Goal: Task Accomplishment & Management: Manage account settings

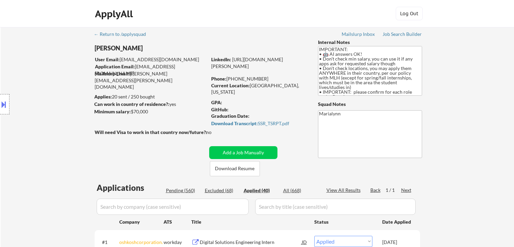
select select ""applied""
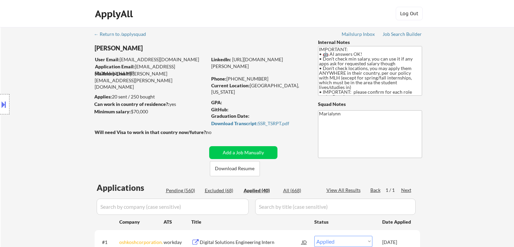
select select ""applied""
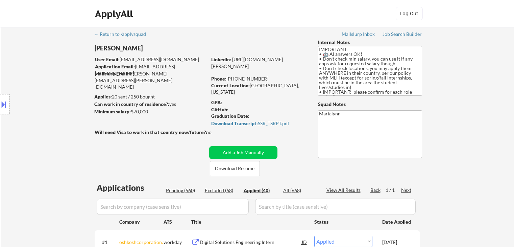
select select ""applied""
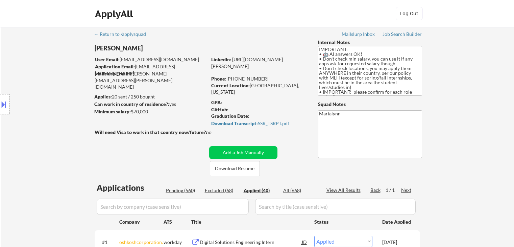
select select ""applied""
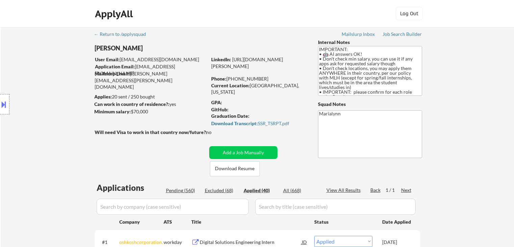
select select ""applied""
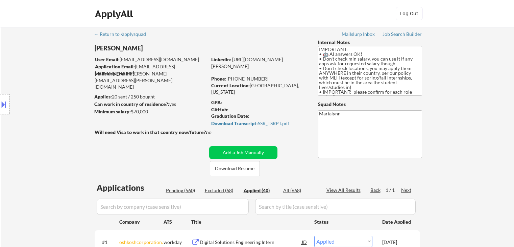
select select ""applied""
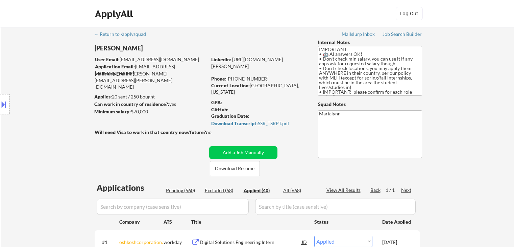
select select ""applied""
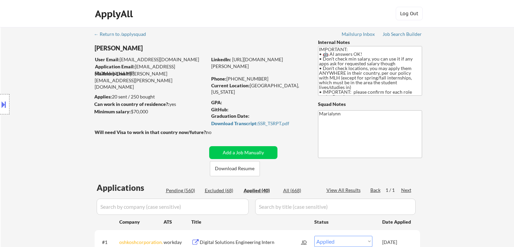
select select ""applied""
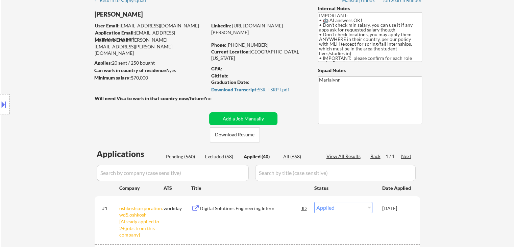
scroll to position [34, 0]
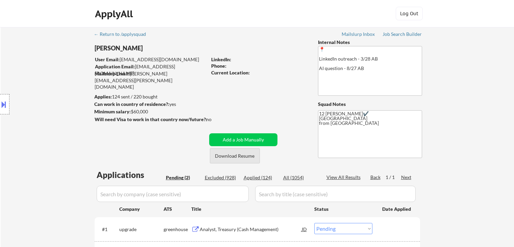
select select ""pending""
click at [245, 157] on button "Download Resume" at bounding box center [235, 155] width 50 height 15
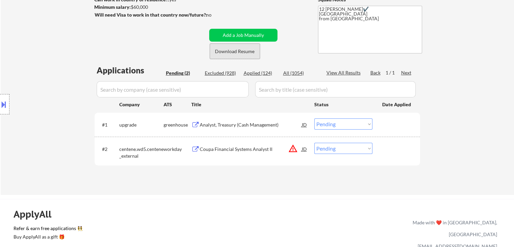
scroll to position [169, 0]
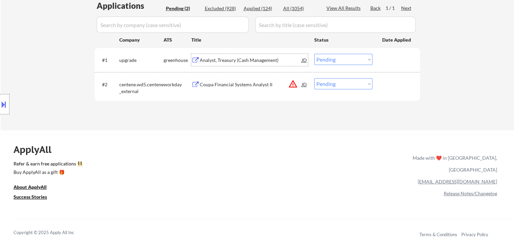
click at [251, 59] on div "Analyst, Treasury (Cash Management)" at bounding box center [251, 60] width 102 height 7
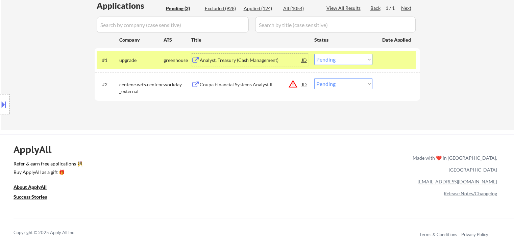
drag, startPoint x: 3, startPoint y: 100, endPoint x: 12, endPoint y: 101, distance: 9.1
click at [3, 100] on button at bounding box center [3, 104] width 7 height 11
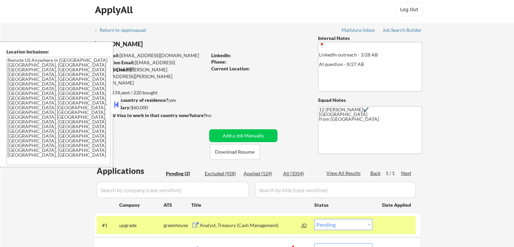
scroll to position [0, 0]
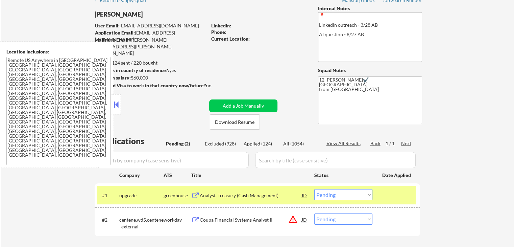
drag, startPoint x: 113, startPoint y: 100, endPoint x: 117, endPoint y: 104, distance: 4.8
click at [115, 102] on button at bounding box center [116, 104] width 7 height 10
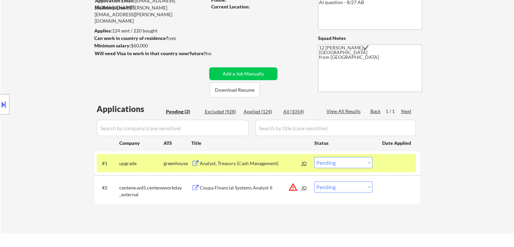
scroll to position [135, 0]
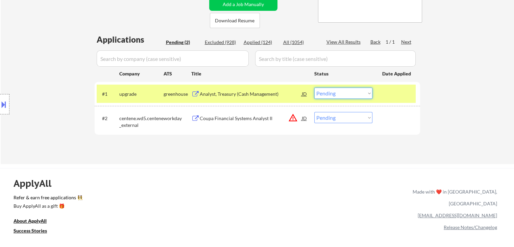
click at [341, 92] on select "Choose an option... Pending Applied Excluded (Questions) Excluded (Expired) Exc…" at bounding box center [343, 93] width 58 height 11
click at [314, 88] on select "Choose an option... Pending Applied Excluded (Questions) Excluded (Expired) Exc…" at bounding box center [343, 93] width 58 height 11
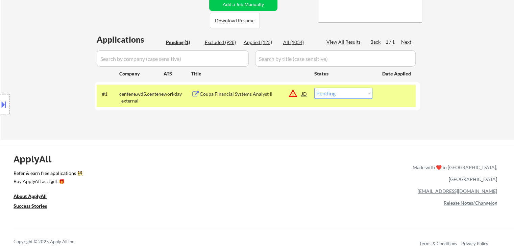
click at [238, 87] on div "#1 centene.wd5.centene_external workday Coupa Financial Systems Analyst II JD w…" at bounding box center [256, 95] width 319 height 22
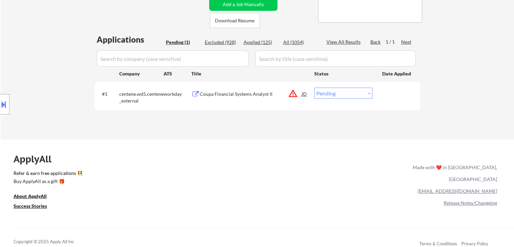
click at [222, 91] on div "Coupa Financial Systems Analyst II" at bounding box center [251, 94] width 102 height 7
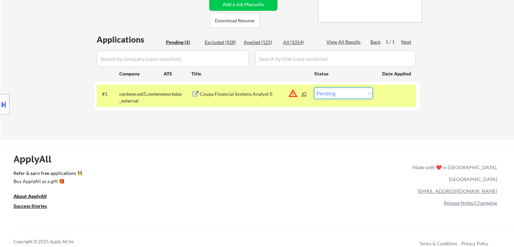
click at [332, 96] on select "Choose an option... Pending Applied Excluded (Questions) Excluded (Expired) Exc…" at bounding box center [343, 93] width 58 height 11
select select ""excluded__bad_match_""
click at [314, 88] on select "Choose an option... Pending Applied Excluded (Questions) Excluded (Expired) Exc…" at bounding box center [343, 93] width 58 height 11
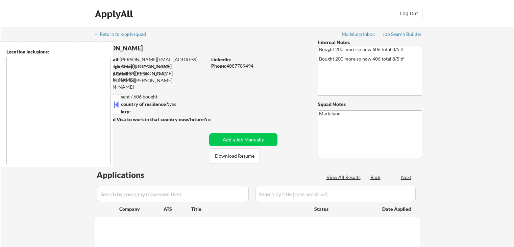
type textarea "Mountain View, CA Palo Alto, CA Sunnyvale, CA Cupertino, CA Los Altos, CA Santa…"
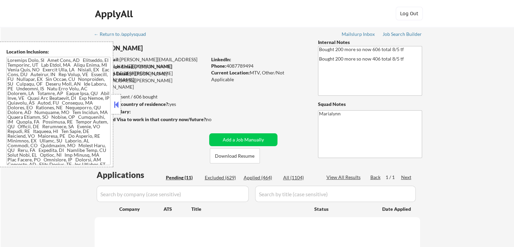
select select ""pending""
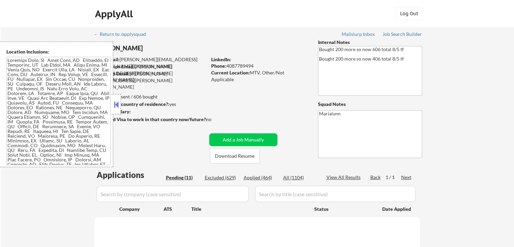
select select ""pending""
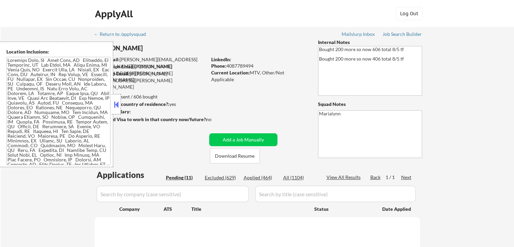
select select ""pending""
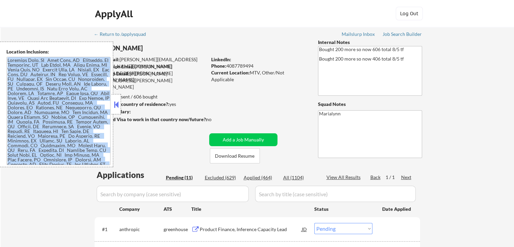
drag, startPoint x: 111, startPoint y: 104, endPoint x: 123, endPoint y: 106, distance: 12.6
click at [114, 104] on div "Location Inclusions:" at bounding box center [60, 104] width 121 height 125
click at [120, 102] on div at bounding box center [116, 104] width 9 height 20
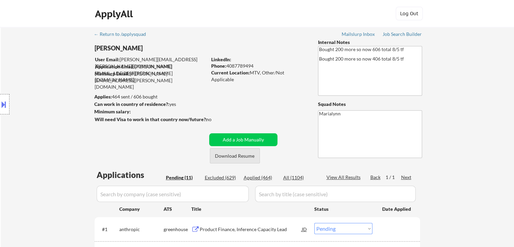
click at [239, 156] on button "Download Resume" at bounding box center [235, 155] width 50 height 15
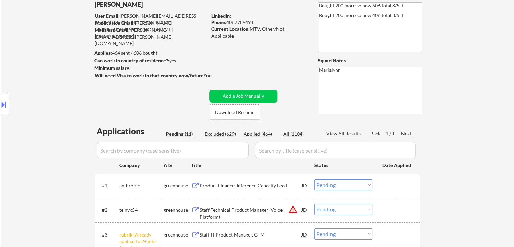
scroll to position [135, 0]
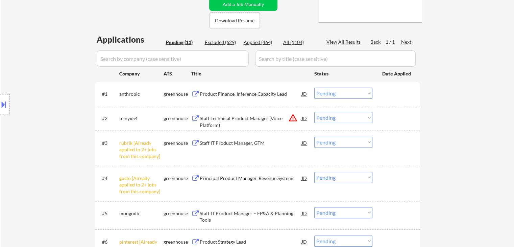
click at [354, 144] on select "Choose an option... Pending Applied Excluded (Questions) Excluded (Expired) Exc…" at bounding box center [343, 142] width 58 height 11
click at [314, 137] on select "Choose an option... Pending Applied Excluded (Questions) Excluded (Expired) Exc…" at bounding box center [343, 142] width 58 height 11
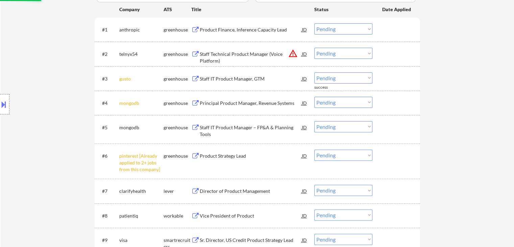
scroll to position [237, 0]
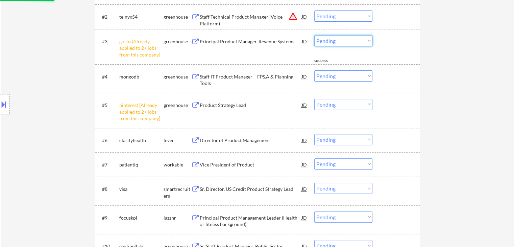
drag, startPoint x: 351, startPoint y: 39, endPoint x: 357, endPoint y: 45, distance: 8.4
click at [351, 39] on select "Choose an option... Pending Applied Excluded (Questions) Excluded (Expired) Exc…" at bounding box center [343, 40] width 58 height 11
click at [314, 35] on select "Choose an option... Pending Applied Excluded (Questions) Excluded (Expired) Exc…" at bounding box center [343, 40] width 58 height 11
select select ""pending""
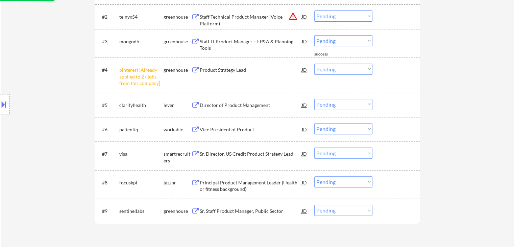
drag, startPoint x: 346, startPoint y: 68, endPoint x: 353, endPoint y: 74, distance: 9.4
click at [346, 68] on select "Choose an option... Pending Applied Excluded (Questions) Excluded (Expired) Exc…" at bounding box center [343, 69] width 58 height 11
click at [314, 64] on select "Choose an option... Pending Applied Excluded (Questions) Excluded (Expired) Exc…" at bounding box center [343, 69] width 58 height 11
select select ""pending""
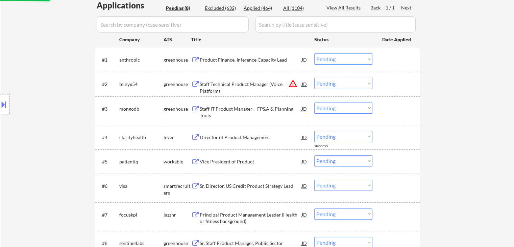
scroll to position [169, 0]
click at [226, 85] on div "Staff Technical Product Manager (Voice Platform)" at bounding box center [251, 87] width 102 height 13
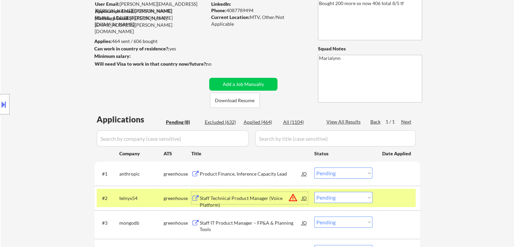
scroll to position [68, 0]
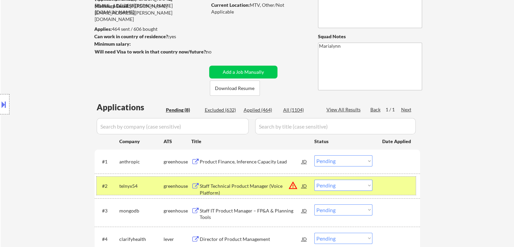
drag, startPoint x: 343, startPoint y: 178, endPoint x: 334, endPoint y: 186, distance: 12.0
click at [343, 179] on div "#2 telnyx54 greenhouse Staff Technical Product Manager (Voice Platform) JD warn…" at bounding box center [256, 185] width 319 height 18
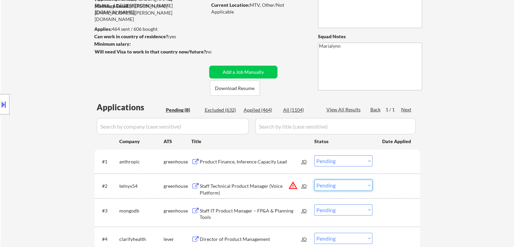
click at [334, 182] on select "Choose an option... Pending Applied Excluded (Questions) Excluded (Expired) Exc…" at bounding box center [343, 184] width 58 height 11
click at [336, 185] on select "Choose an option... Pending Applied Excluded (Questions) Excluded (Expired) Exc…" at bounding box center [343, 184] width 58 height 11
click at [338, 184] on select "Choose an option... Pending Applied Excluded (Questions) Excluded (Expired) Exc…" at bounding box center [343, 184] width 58 height 11
click at [314, 179] on select "Choose an option... Pending Applied Excluded (Questions) Excluded (Expired) Exc…" at bounding box center [343, 184] width 58 height 11
select select ""pending""
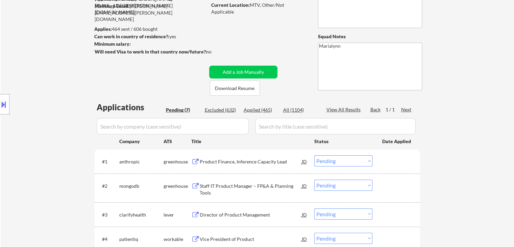
click at [227, 162] on div "Product Finance, Inference Capacity Lead" at bounding box center [251, 161] width 102 height 7
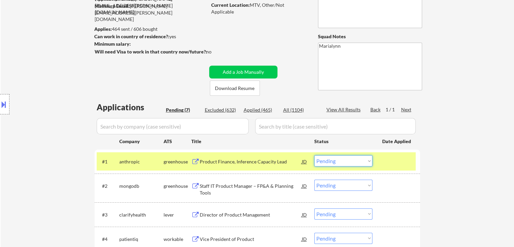
drag, startPoint x: 359, startPoint y: 162, endPoint x: 363, endPoint y: 167, distance: 6.5
click at [359, 162] on select "Choose an option... Pending Applied Excluded (Questions) Excluded (Expired) Exc…" at bounding box center [343, 160] width 58 height 11
click at [314, 155] on select "Choose an option... Pending Applied Excluded (Questions) Excluded (Expired) Exc…" at bounding box center [343, 160] width 58 height 11
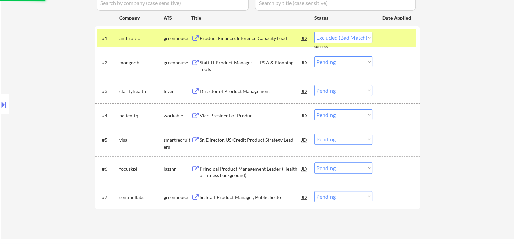
scroll to position [203, 0]
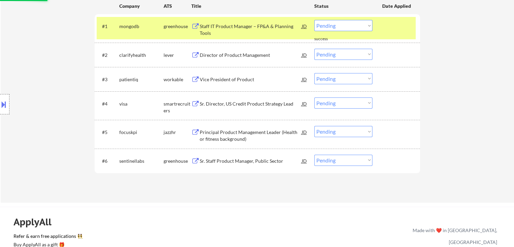
click at [219, 27] on div "Staff IT Product Manager – FP&A & Planning Tools" at bounding box center [251, 29] width 102 height 13
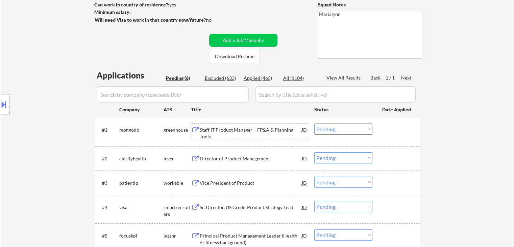
scroll to position [68, 0]
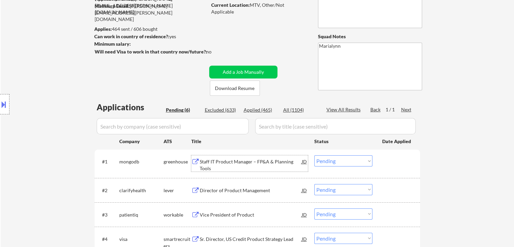
drag, startPoint x: 339, startPoint y: 163, endPoint x: 345, endPoint y: 170, distance: 10.0
click at [339, 163] on select "Choose an option... Pending Applied Excluded (Questions) Excluded (Expired) Exc…" at bounding box center [343, 160] width 58 height 11
click at [314, 155] on select "Choose an option... Pending Applied Excluded (Questions) Excluded (Expired) Exc…" at bounding box center [343, 160] width 58 height 11
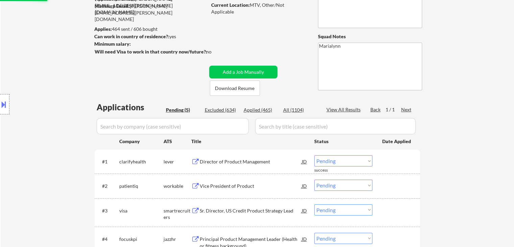
drag, startPoint x: 244, startPoint y: 167, endPoint x: 244, endPoint y: 171, distance: 4.1
click at [244, 168] on div "#1 clarifyhealth lever Director of Product Management JD Choose an option... Pe…" at bounding box center [256, 161] width 319 height 18
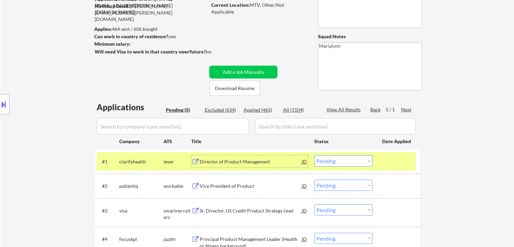
click at [269, 166] on div "Director of Product Management" at bounding box center [251, 161] width 102 height 12
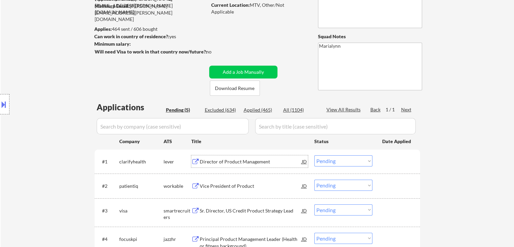
click at [345, 161] on select "Choose an option... Pending Applied Excluded (Questions) Excluded (Expired) Exc…" at bounding box center [343, 160] width 58 height 11
click at [314, 155] on select "Choose an option... Pending Applied Excluded (Questions) Excluded (Expired) Exc…" at bounding box center [343, 160] width 58 height 11
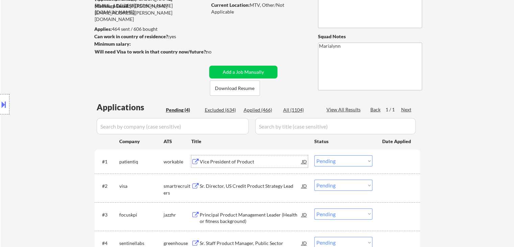
click at [234, 163] on div "Vice President of Product" at bounding box center [251, 161] width 102 height 7
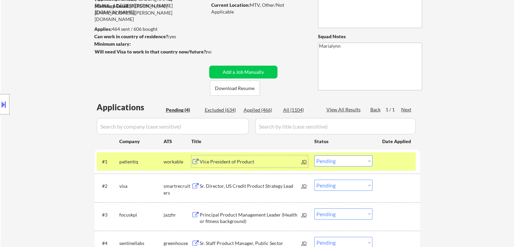
click at [344, 160] on select "Choose an option... Pending Applied Excluded (Questions) Excluded (Expired) Exc…" at bounding box center [343, 160] width 58 height 11
click at [314, 155] on select "Choose an option... Pending Applied Excluded (Questions) Excluded (Expired) Exc…" at bounding box center [343, 160] width 58 height 11
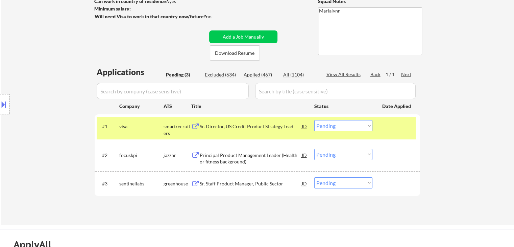
scroll to position [135, 0]
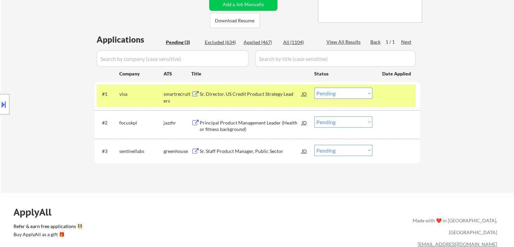
click at [257, 98] on div "Sr. Director, US Credit Product Strategy Lead" at bounding box center [251, 94] width 102 height 12
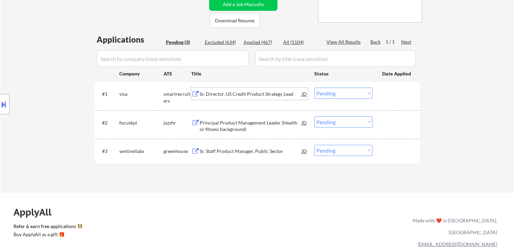
drag, startPoint x: 332, startPoint y: 95, endPoint x: 335, endPoint y: 98, distance: 4.1
click at [333, 95] on select "Choose an option... Pending Applied Excluded (Questions) Excluded (Expired) Exc…" at bounding box center [343, 93] width 58 height 11
click at [314, 88] on select "Choose an option... Pending Applied Excluded (Questions) Excluded (Expired) Exc…" at bounding box center [343, 93] width 58 height 11
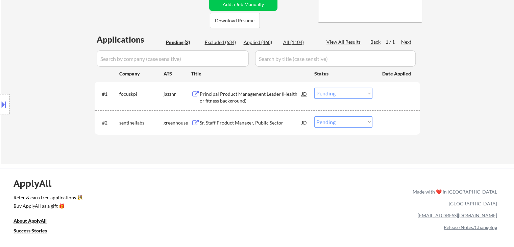
drag, startPoint x: 442, startPoint y: 84, endPoint x: 459, endPoint y: 81, distance: 16.8
click at [447, 84] on div "← Return to /applysquad Mailslurp Inbox Job Search Builder Lucien Avramov User …" at bounding box center [257, 28] width 513 height 272
drag, startPoint x: 232, startPoint y: -26, endPoint x: 288, endPoint y: 185, distance: 218.3
click at [288, 185] on div "ApplyAll Refer & earn free applications 👯‍♀️ Buy ApplyAll as a gift 🎁 About App…" at bounding box center [257, 226] width 514 height 107
click at [351, 165] on div "← Return to /applysquad Mailslurp Inbox Job Search Builder Lucien Avramov User …" at bounding box center [257, 187] width 514 height 645
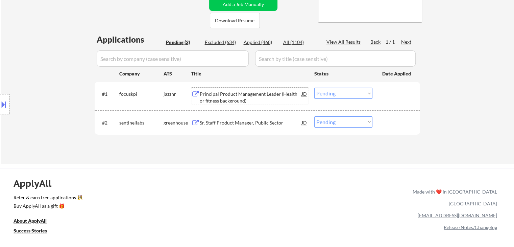
click at [281, 95] on div "Principal Product Management Leader (Health or fitness background)" at bounding box center [251, 97] width 102 height 13
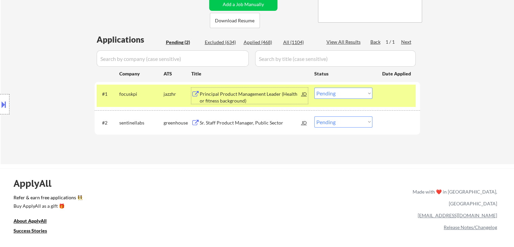
drag, startPoint x: 331, startPoint y: 93, endPoint x: 335, endPoint y: 98, distance: 6.8
click at [331, 93] on select "Choose an option... Pending Applied Excluded (Questions) Excluded (Expired) Exc…" at bounding box center [343, 93] width 58 height 11
click at [314, 88] on select "Choose an option... Pending Applied Excluded (Questions) Excluded (Expired) Exc…" at bounding box center [343, 93] width 58 height 11
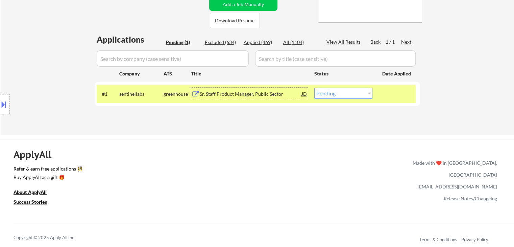
click at [250, 95] on div "Sr. Staff Product Manager, Public Sector" at bounding box center [251, 94] width 102 height 7
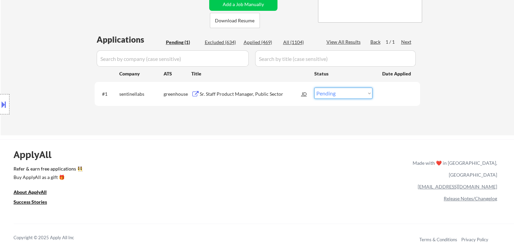
drag, startPoint x: 336, startPoint y: 94, endPoint x: 337, endPoint y: 98, distance: 4.1
click at [337, 94] on select "Choose an option... Pending Applied Excluded (Questions) Excluded (Expired) Exc…" at bounding box center [343, 93] width 58 height 11
select select ""applied""
click at [314, 88] on select "Choose an option... Pending Applied Excluded (Questions) Excluded (Expired) Exc…" at bounding box center [343, 93] width 58 height 11
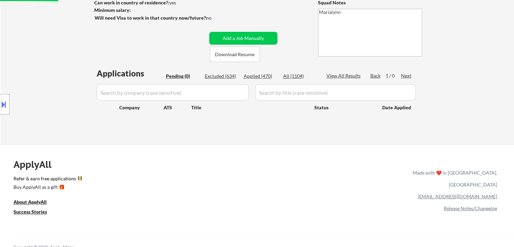
scroll to position [68, 0]
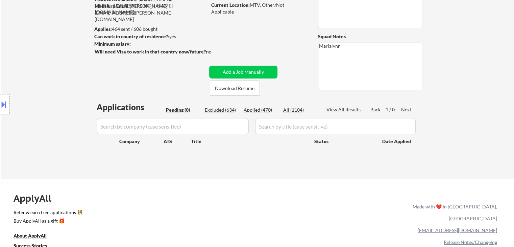
click at [257, 112] on div "Applied (470)" at bounding box center [261, 109] width 34 height 7
select select ""applied""
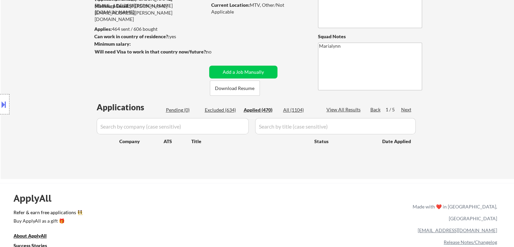
select select ""applied""
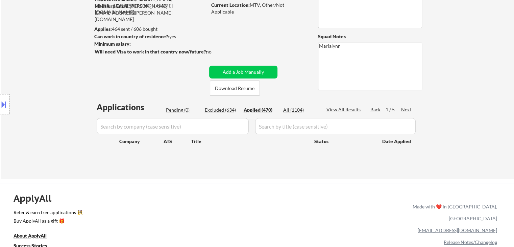
select select ""applied""
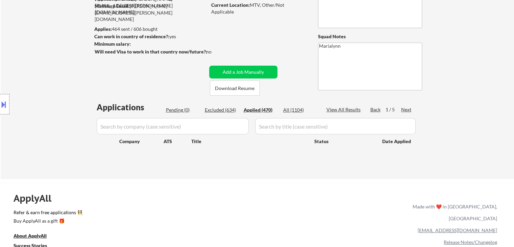
select select ""applied""
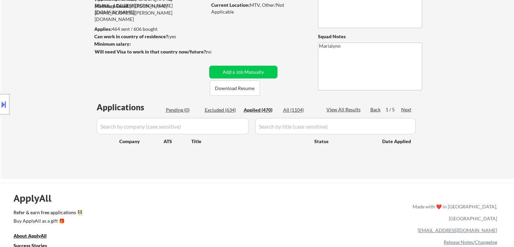
select select ""applied""
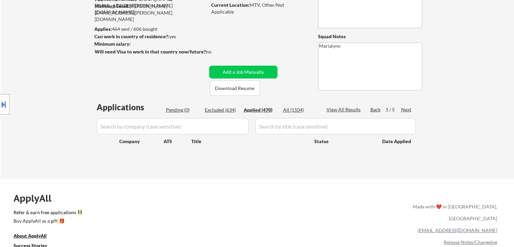
select select ""applied""
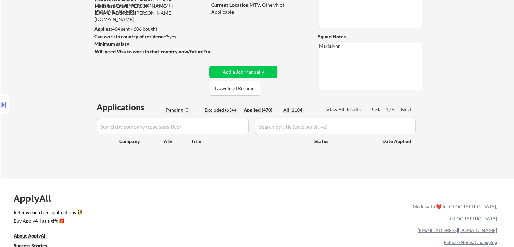
select select ""applied""
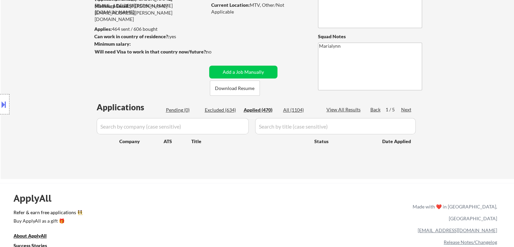
select select ""applied""
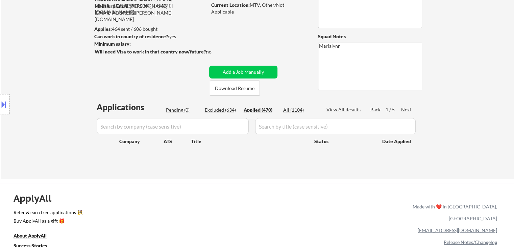
select select ""applied""
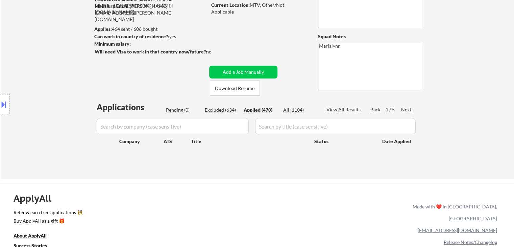
select select ""applied""
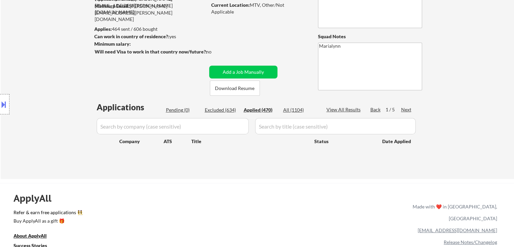
select select ""applied""
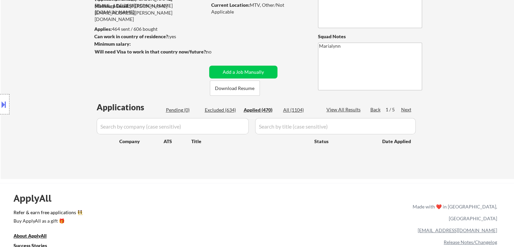
select select ""applied""
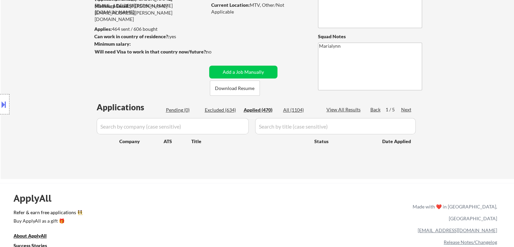
select select ""applied""
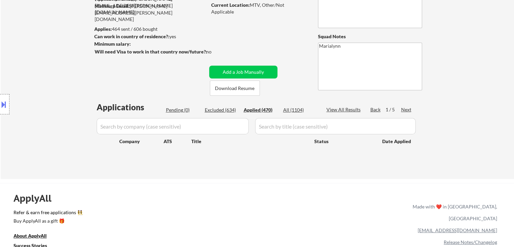
select select ""applied""
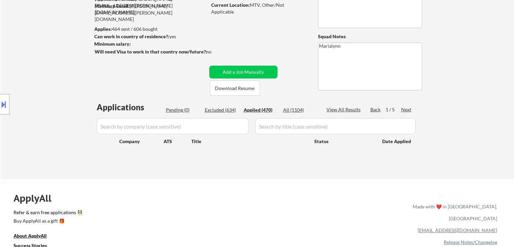
select select ""applied""
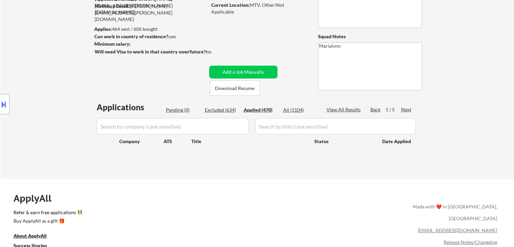
select select ""applied""
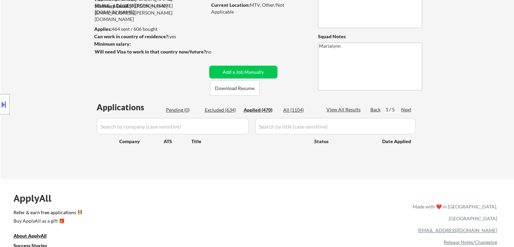
select select ""applied""
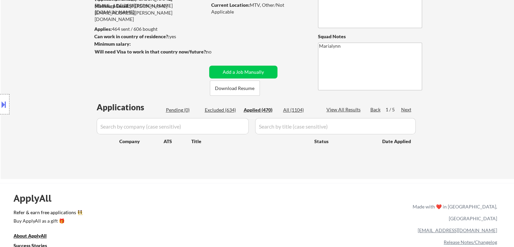
select select ""applied""
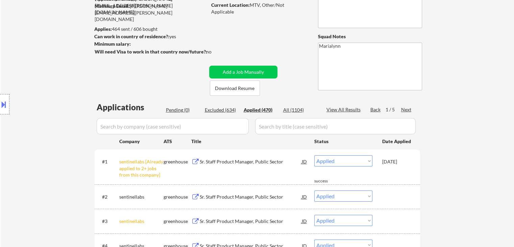
select select ""applied""
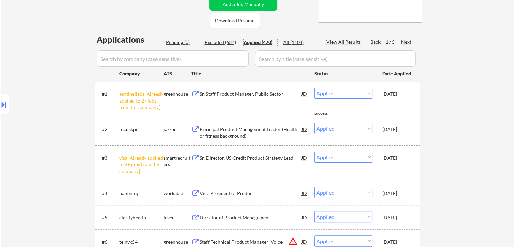
scroll to position [203, 0]
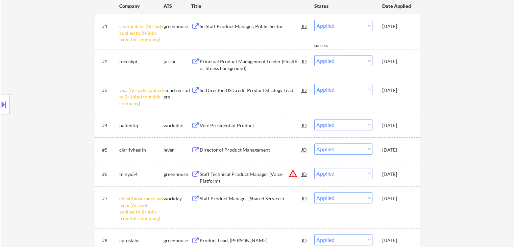
click at [398, 177] on div "[DATE]" at bounding box center [397, 174] width 30 height 12
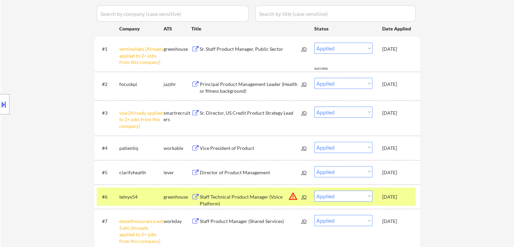
scroll to position [169, 0]
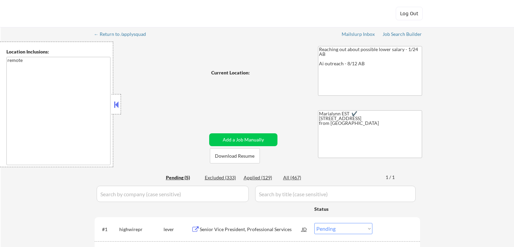
select select ""pending""
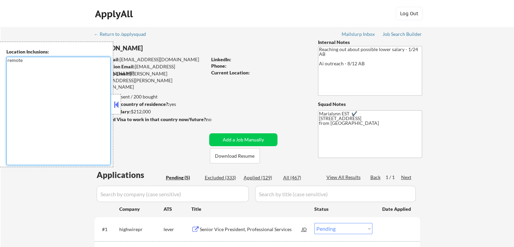
click at [108, 108] on textarea "remote" at bounding box center [58, 111] width 104 height 108
click at [117, 108] on button at bounding box center [116, 104] width 7 height 10
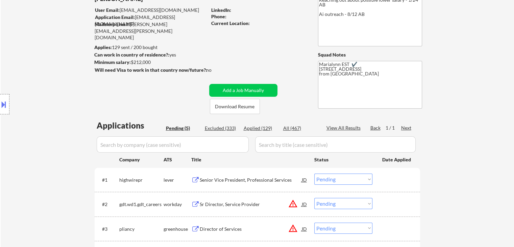
scroll to position [68, 0]
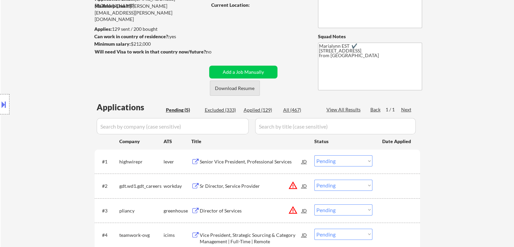
click at [243, 90] on button "Download Resume" at bounding box center [235, 87] width 50 height 15
click at [255, 163] on div "Senior Vice President, Professional Services" at bounding box center [251, 161] width 102 height 7
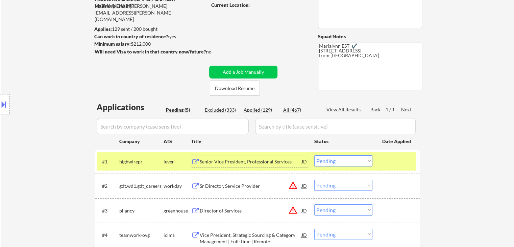
click at [349, 161] on select "Choose an option... Pending Applied Excluded (Questions) Excluded (Expired) Exc…" at bounding box center [343, 160] width 58 height 11
click at [314, 155] on select "Choose an option... Pending Applied Excluded (Questions) Excluded (Expired) Exc…" at bounding box center [343, 160] width 58 height 11
select select ""pending""
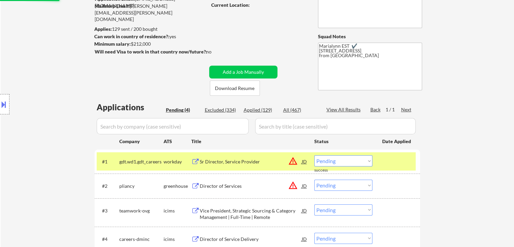
click at [166, 161] on div "workday" at bounding box center [178, 161] width 28 height 7
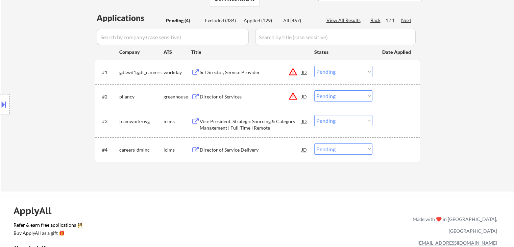
scroll to position [203, 0]
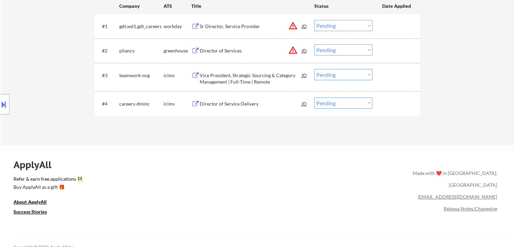
click at [251, 75] on div "Vice President, Strategic Sourcing & Category Management | Full-Time | Remote" at bounding box center [251, 78] width 102 height 13
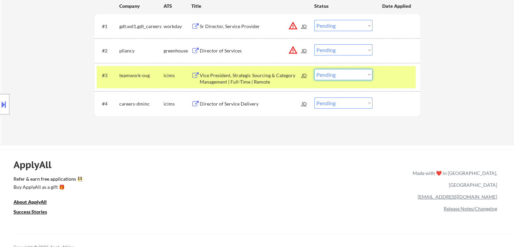
drag, startPoint x: 336, startPoint y: 72, endPoint x: 341, endPoint y: 79, distance: 9.0
click at [336, 73] on select "Choose an option... Pending Applied Excluded (Questions) Excluded (Expired) Exc…" at bounding box center [343, 74] width 58 height 11
click at [314, 69] on select "Choose an option... Pending Applied Excluded (Questions) Excluded (Expired) Exc…" at bounding box center [343, 74] width 58 height 11
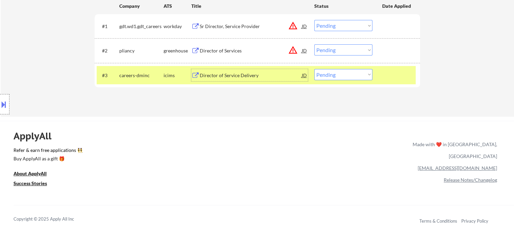
click at [249, 77] on div "Director of Service Delivery" at bounding box center [251, 75] width 102 height 7
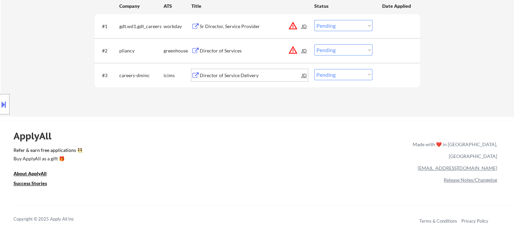
click at [223, 76] on div "Director of Service Delivery" at bounding box center [251, 75] width 102 height 7
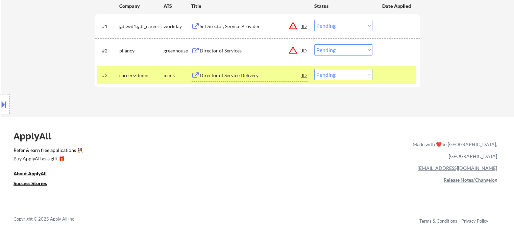
click at [344, 74] on select "Choose an option... Pending Applied Excluded (Questions) Excluded (Expired) Exc…" at bounding box center [343, 74] width 58 height 11
select select ""applied""
click at [314, 69] on select "Choose an option... Pending Applied Excluded (Questions) Excluded (Expired) Exc…" at bounding box center [343, 74] width 58 height 11
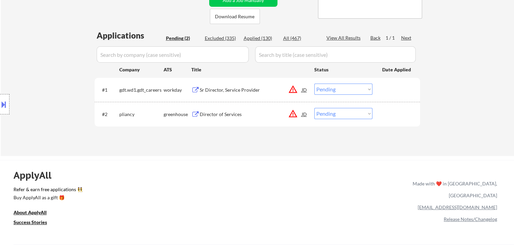
scroll to position [135, 0]
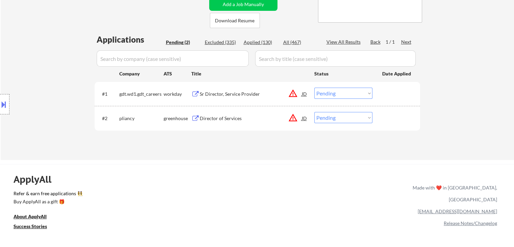
click at [210, 120] on div "Director of Services" at bounding box center [251, 118] width 102 height 7
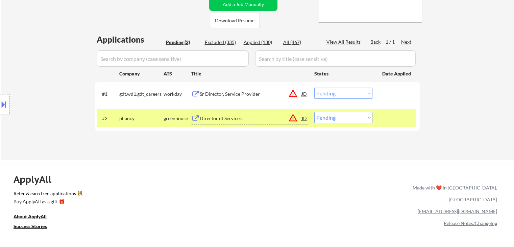
click at [226, 118] on div "Director of Services" at bounding box center [251, 118] width 102 height 7
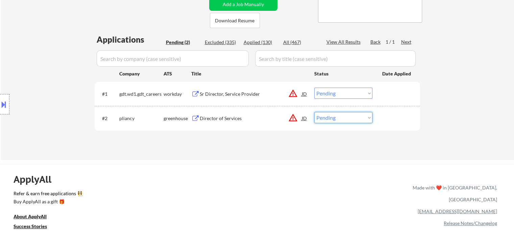
drag, startPoint x: 320, startPoint y: 115, endPoint x: 325, endPoint y: 120, distance: 6.9
click at [321, 116] on select "Choose an option... Pending Applied Excluded (Questions) Excluded (Expired) Exc…" at bounding box center [343, 117] width 58 height 11
select select ""excluded__salary_""
click at [314, 112] on select "Choose an option... Pending Applied Excluded (Questions) Excluded (Expired) Exc…" at bounding box center [343, 117] width 58 height 11
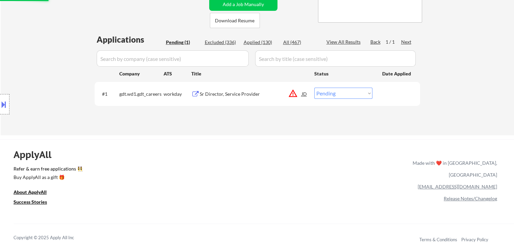
click at [220, 95] on div "Sr Director, Service Provider" at bounding box center [251, 94] width 102 height 7
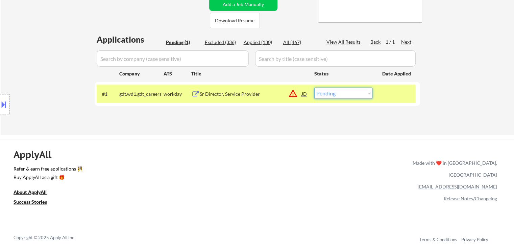
click at [342, 97] on select "Choose an option... Pending Applied Excluded (Questions) Excluded (Expired) Exc…" at bounding box center [343, 93] width 58 height 11
select select ""excluded__bad_match_""
click at [314, 88] on select "Choose an option... Pending Applied Excluded (Questions) Excluded (Expired) Exc…" at bounding box center [343, 93] width 58 height 11
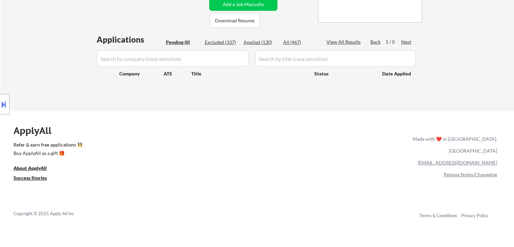
click at [264, 43] on div "Applied (130)" at bounding box center [261, 42] width 34 height 7
select select ""applied""
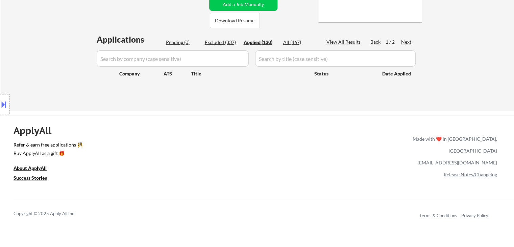
select select ""applied""
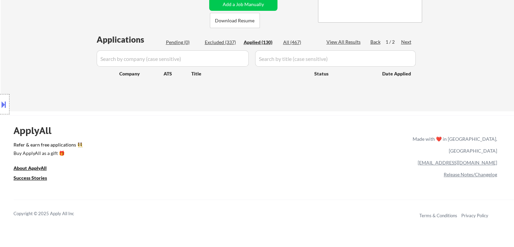
select select ""applied""
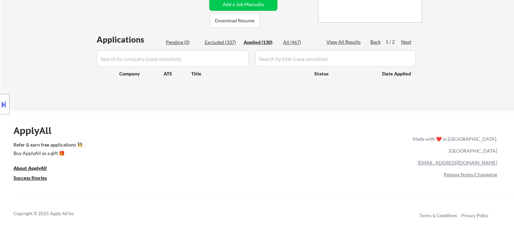
select select ""applied""
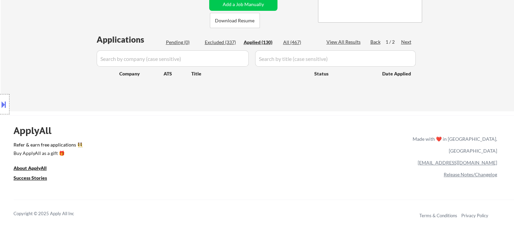
select select ""applied""
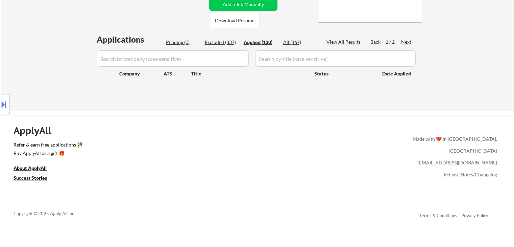
select select ""applied""
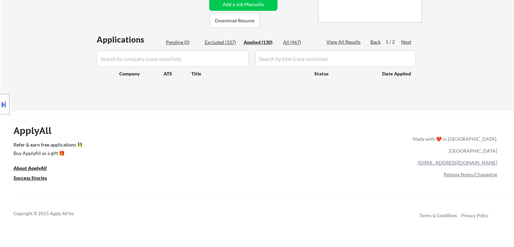
select select ""applied""
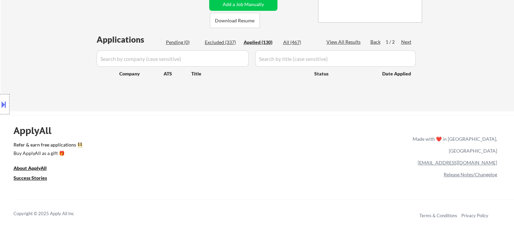
select select ""applied""
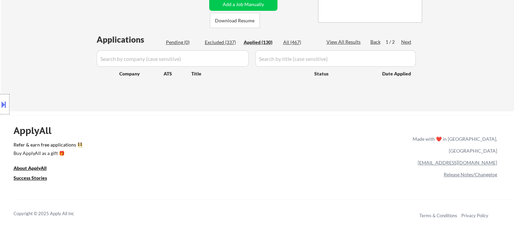
select select ""applied""
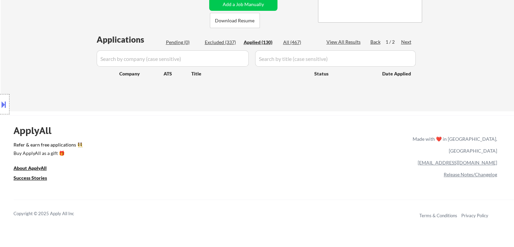
select select ""applied""
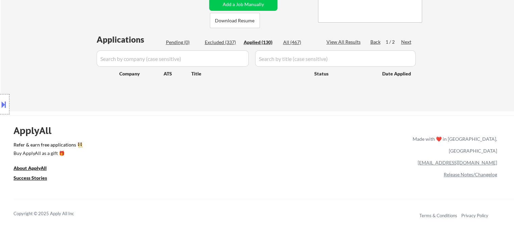
select select ""applied""
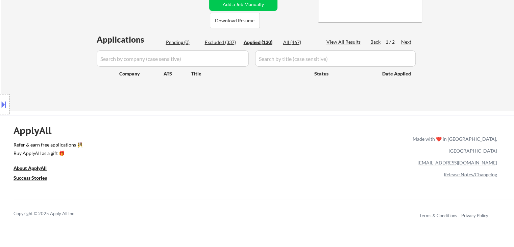
select select ""applied""
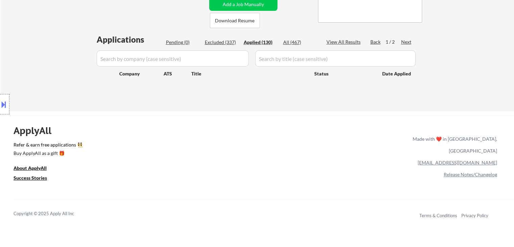
select select ""applied""
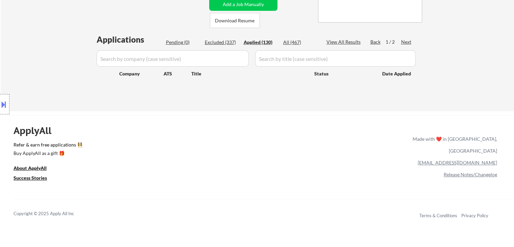
select select ""applied""
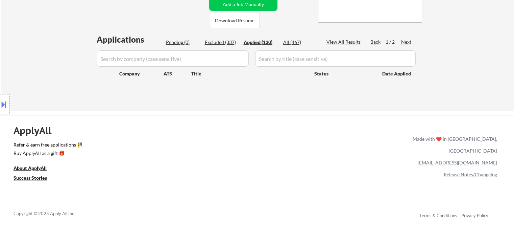
select select ""applied""
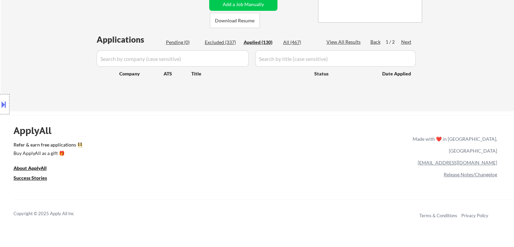
select select ""applied""
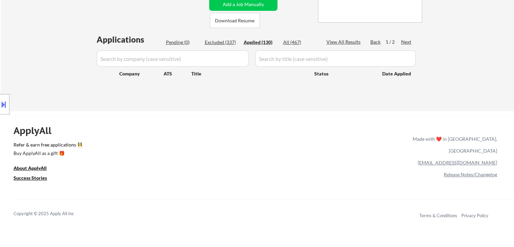
select select ""applied""
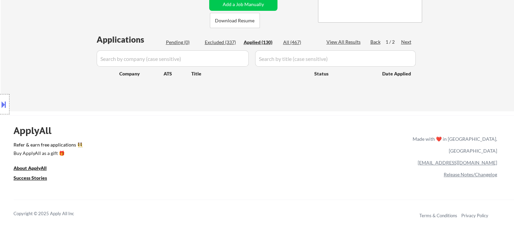
select select ""applied""
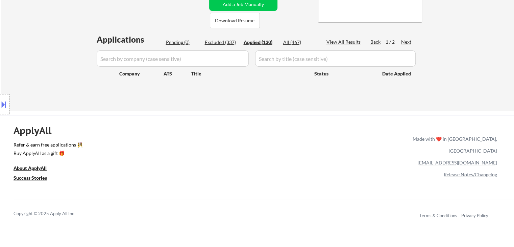
select select ""applied""
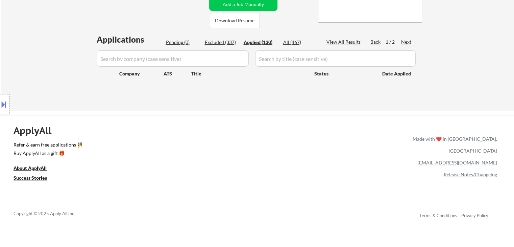
select select ""applied""
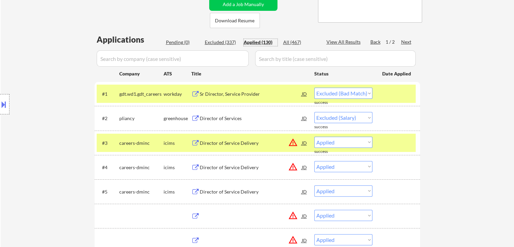
select select ""applied""
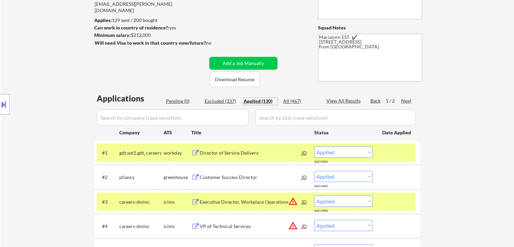
scroll to position [0, 0]
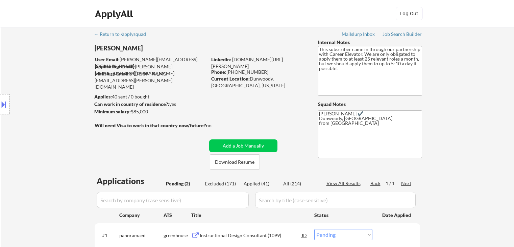
select select ""pending""
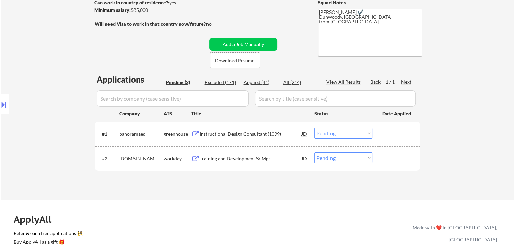
click at [248, 134] on div "Instructional Design Consultant (1099)" at bounding box center [251, 133] width 102 height 7
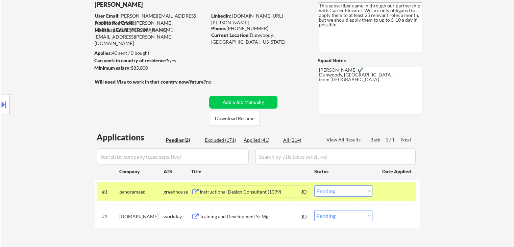
scroll to position [34, 0]
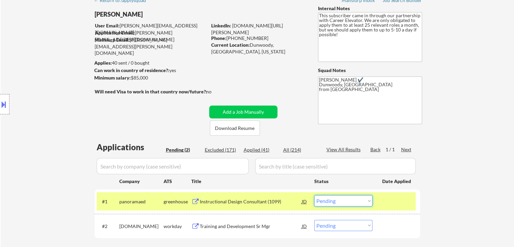
drag, startPoint x: 345, startPoint y: 200, endPoint x: 348, endPoint y: 195, distance: 5.2
click at [346, 200] on select "Choose an option... Pending Applied Excluded (Questions) Excluded (Expired) Exc…" at bounding box center [343, 200] width 58 height 11
click at [314, 195] on select "Choose an option... Pending Applied Excluded (Questions) Excluded (Expired) Exc…" at bounding box center [343, 200] width 58 height 11
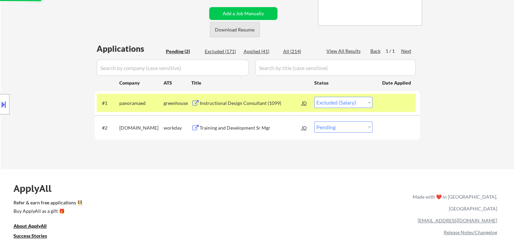
scroll to position [135, 0]
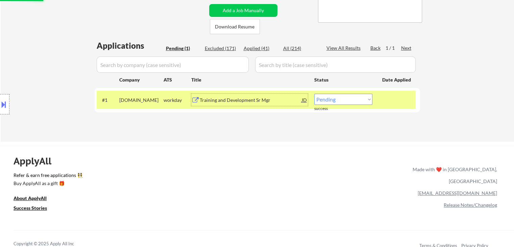
click at [236, 97] on div "Training and Development Sr Mgr" at bounding box center [251, 100] width 102 height 7
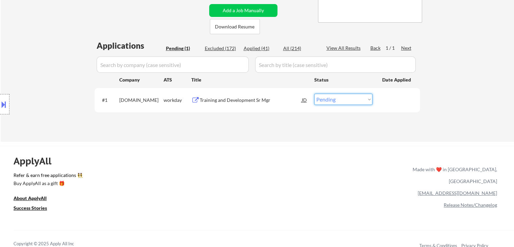
drag, startPoint x: 330, startPoint y: 98, endPoint x: 336, endPoint y: 104, distance: 8.6
click at [332, 100] on select "Choose an option... Pending Applied Excluded (Questions) Excluded (Expired) Exc…" at bounding box center [343, 99] width 58 height 11
select select ""excluded__bad_match_""
click at [314, 94] on select "Choose an option... Pending Applied Excluded (Questions) Excluded (Expired) Exc…" at bounding box center [343, 99] width 58 height 11
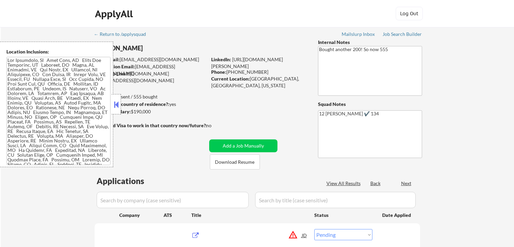
select select ""pending""
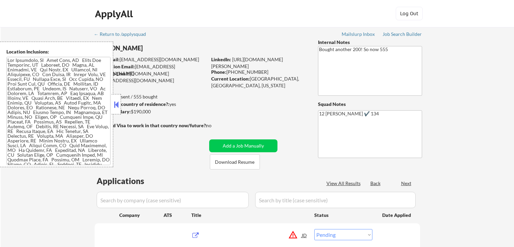
select select ""pending""
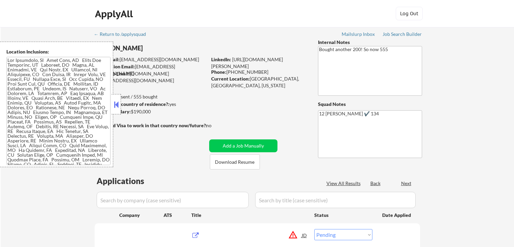
select select ""pending""
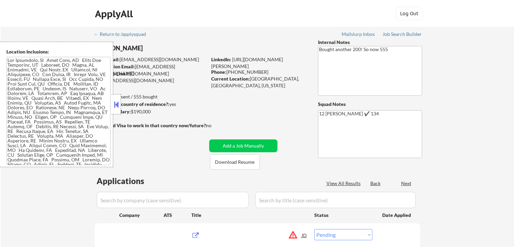
select select ""pending""
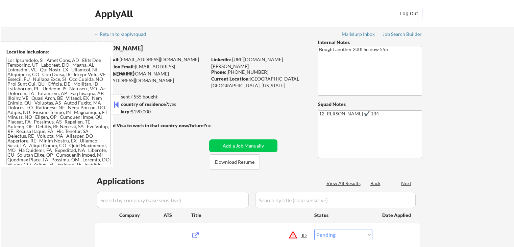
select select ""pending""
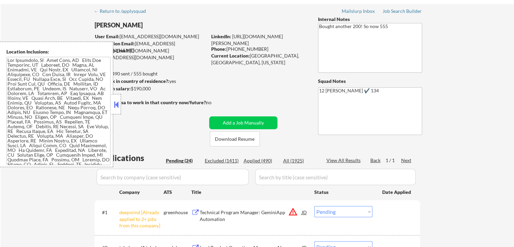
scroll to position [34, 0]
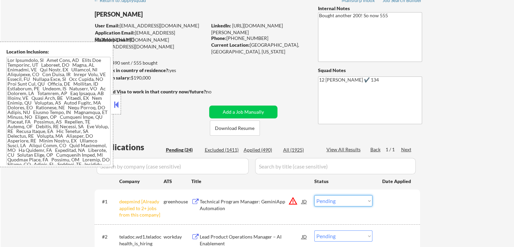
click at [336, 202] on select "Choose an option... Pending Applied Excluded (Questions) Excluded (Expired) Exc…" at bounding box center [343, 200] width 58 height 11
click at [314, 195] on select "Choose an option... Pending Applied Excluded (Questions) Excluded (Expired) Exc…" at bounding box center [343, 200] width 58 height 11
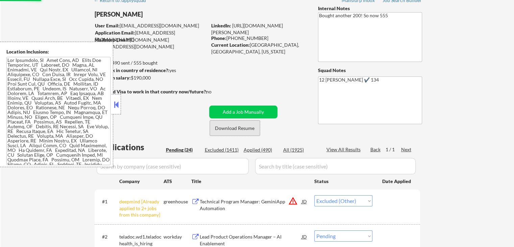
click at [251, 127] on button "Download Resume" at bounding box center [235, 127] width 50 height 15
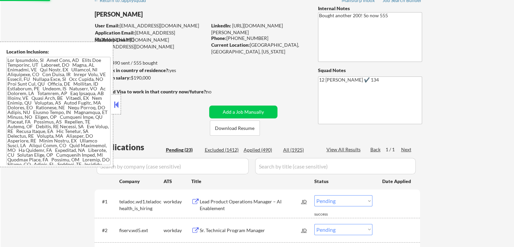
click at [116, 104] on button at bounding box center [116, 104] width 7 height 10
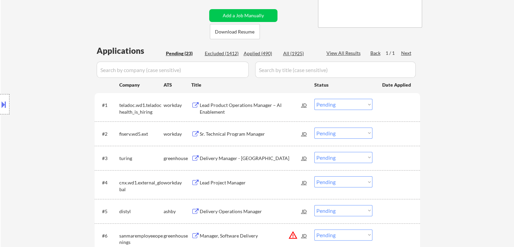
scroll to position [101, 0]
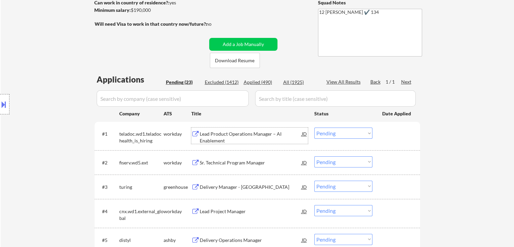
click at [235, 134] on div "Lead Product Operations Manager – AI Enablement" at bounding box center [251, 136] width 102 height 13
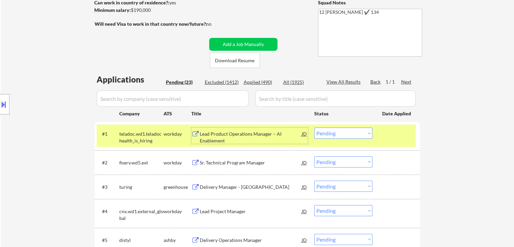
drag, startPoint x: 351, startPoint y: 134, endPoint x: 352, endPoint y: 138, distance: 4.2
click at [351, 134] on select "Choose an option... Pending Applied Excluded (Questions) Excluded (Expired) Exc…" at bounding box center [343, 132] width 58 height 11
click at [314, 127] on select "Choose an option... Pending Applied Excluded (Questions) Excluded (Expired) Exc…" at bounding box center [343, 132] width 58 height 11
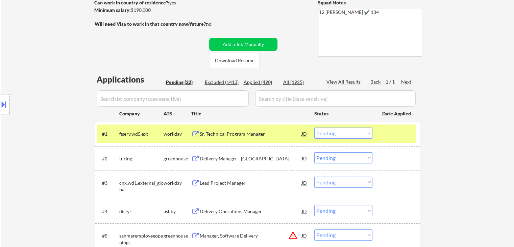
click at [229, 129] on div "Sr. Technical Program Manager" at bounding box center [251, 133] width 102 height 12
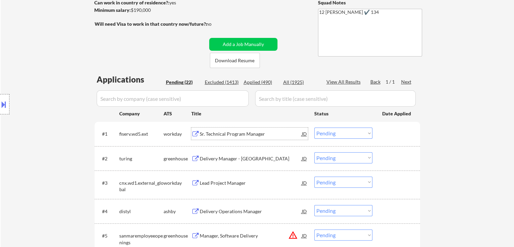
click at [338, 133] on select "Choose an option... Pending Applied Excluded (Questions) Excluded (Expired) Exc…" at bounding box center [343, 132] width 58 height 11
click at [314, 127] on select "Choose an option... Pending Applied Excluded (Questions) Excluded (Expired) Exc…" at bounding box center [343, 132] width 58 height 11
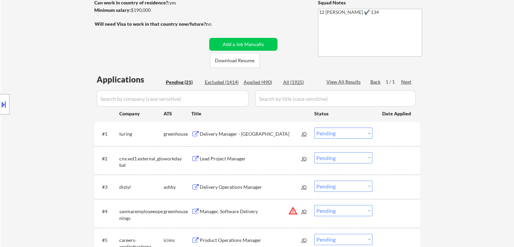
scroll to position [135, 0]
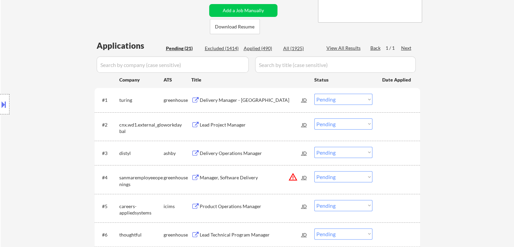
click at [234, 97] on div "Delivery Manager - US" at bounding box center [251, 100] width 102 height 7
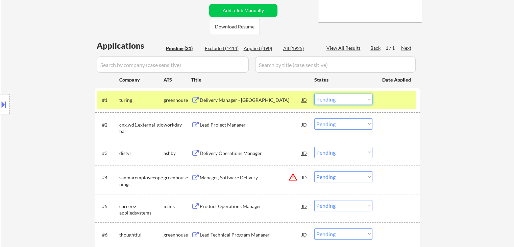
click at [330, 102] on select "Choose an option... Pending Applied Excluded (Questions) Excluded (Expired) Exc…" at bounding box center [343, 99] width 58 height 11
click at [314, 94] on select "Choose an option... Pending Applied Excluded (Questions) Excluded (Expired) Exc…" at bounding box center [343, 99] width 58 height 11
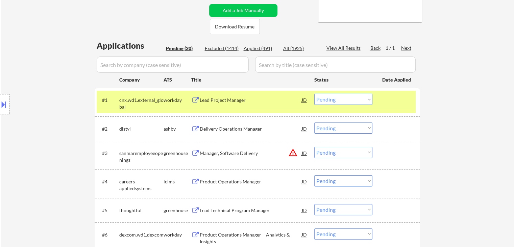
click at [220, 105] on div "Lead Project Manager" at bounding box center [251, 100] width 102 height 12
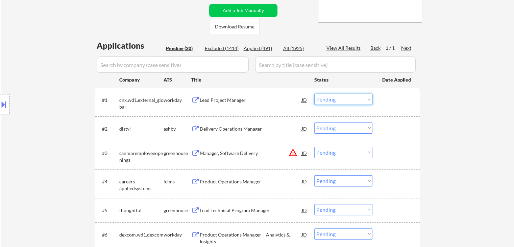
click at [331, 98] on select "Choose an option... Pending Applied Excluded (Questions) Excluded (Expired) Exc…" at bounding box center [343, 99] width 58 height 11
click at [314, 94] on select "Choose an option... Pending Applied Excluded (Questions) Excluded (Expired) Exc…" at bounding box center [343, 99] width 58 height 11
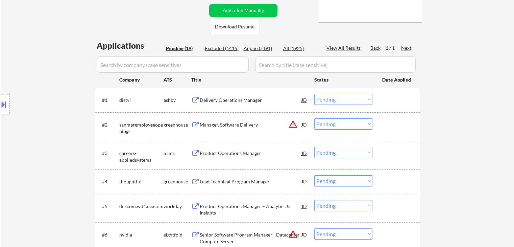
click at [212, 101] on div "Delivery Operations Manager" at bounding box center [251, 100] width 102 height 7
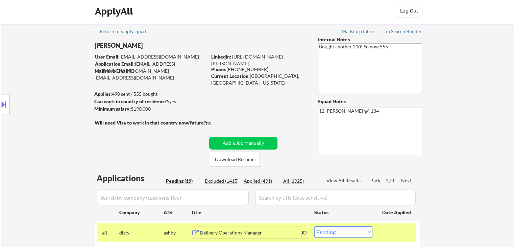
scroll to position [0, 0]
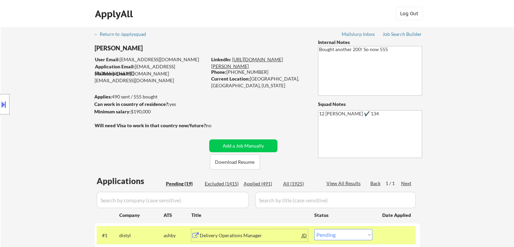
click at [256, 60] on link "https://www.linkedin.com/in/esther-l-5804143/" at bounding box center [247, 62] width 72 height 13
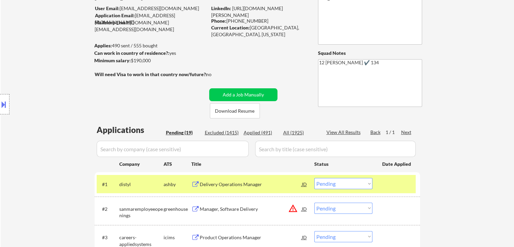
scroll to position [101, 0]
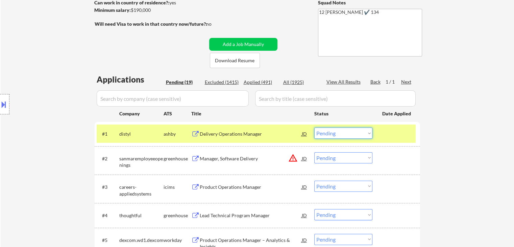
drag, startPoint x: 322, startPoint y: 130, endPoint x: 322, endPoint y: 138, distance: 8.1
click at [322, 131] on select "Choose an option... Pending Applied Excluded (Questions) Excluded (Expired) Exc…" at bounding box center [343, 132] width 58 height 11
click at [314, 127] on select "Choose an option... Pending Applied Excluded (Questions) Excluded (Expired) Exc…" at bounding box center [343, 132] width 58 height 11
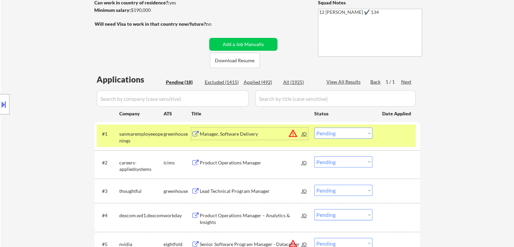
click at [232, 138] on div "Manager, Software Delivery" at bounding box center [251, 133] width 102 height 12
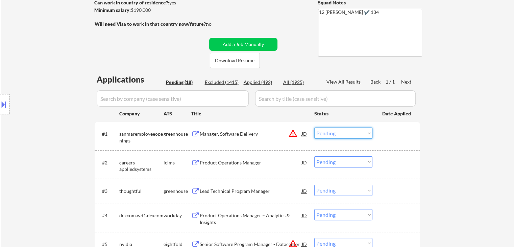
drag, startPoint x: 337, startPoint y: 134, endPoint x: 337, endPoint y: 138, distance: 3.4
click at [337, 134] on select "Choose an option... Pending Applied Excluded (Questions) Excluded (Expired) Exc…" at bounding box center [343, 132] width 58 height 11
click at [314, 127] on select "Choose an option... Pending Applied Excluded (Questions) Excluded (Expired) Exc…" at bounding box center [343, 132] width 58 height 11
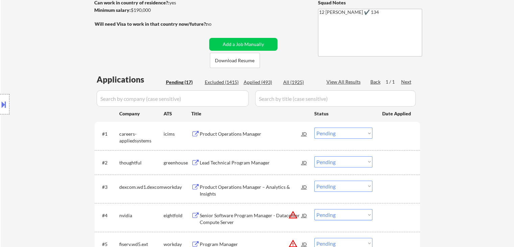
click at [227, 133] on div "Product Operations Manager" at bounding box center [251, 133] width 102 height 7
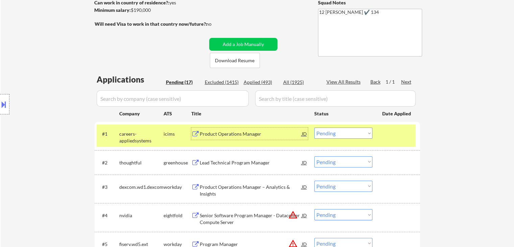
drag, startPoint x: 343, startPoint y: 130, endPoint x: 346, endPoint y: 138, distance: 8.9
click at [343, 130] on select "Choose an option... Pending Applied Excluded (Questions) Excluded (Expired) Exc…" at bounding box center [343, 132] width 58 height 11
click at [314, 127] on select "Choose an option... Pending Applied Excluded (Questions) Excluded (Expired) Exc…" at bounding box center [343, 132] width 58 height 11
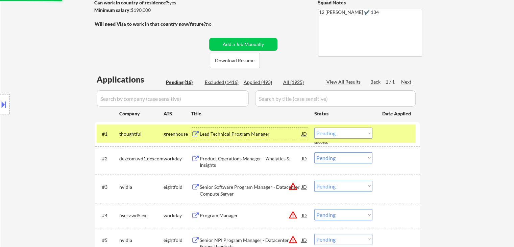
click at [227, 133] on div "Lead Technical Program Manager" at bounding box center [251, 133] width 102 height 7
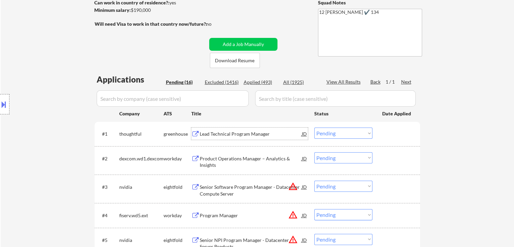
click at [327, 135] on select "Choose an option... Pending Applied Excluded (Questions) Excluded (Expired) Exc…" at bounding box center [343, 132] width 58 height 11
click at [314, 127] on select "Choose an option... Pending Applied Excluded (Questions) Excluded (Expired) Exc…" at bounding box center [343, 132] width 58 height 11
drag, startPoint x: 162, startPoint y: 153, endPoint x: 123, endPoint y: 200, distance: 60.5
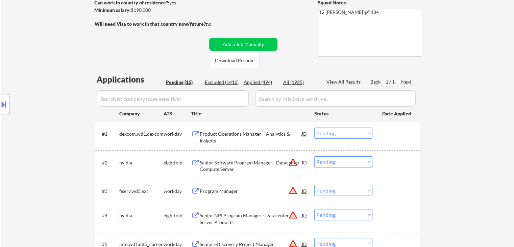
click at [475, 31] on div "← Return to /applysquad Mailslurp Inbox Job Search Builder Esther Lu User Email…" at bounding box center [257, 244] width 513 height 636
click at [471, 114] on div "← Return to /applysquad Mailslurp Inbox Job Search Builder Esther Lu User Email…" at bounding box center [257, 244] width 513 height 636
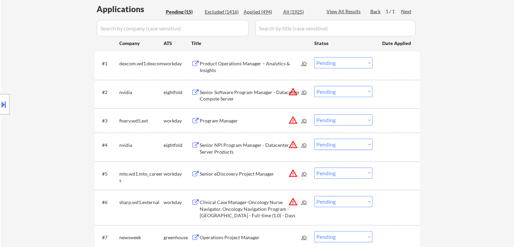
scroll to position [135, 0]
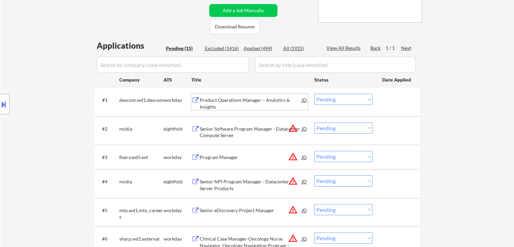
click at [235, 100] on div "Product Operations Manager – Analytics & Insights" at bounding box center [251, 103] width 102 height 13
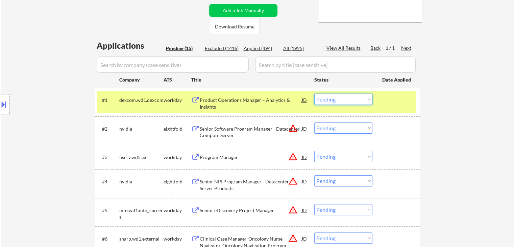
click at [330, 99] on select "Choose an option... Pending Applied Excluded (Questions) Excluded (Expired) Exc…" at bounding box center [343, 99] width 58 height 11
click at [314, 94] on select "Choose an option... Pending Applied Excluded (Questions) Excluded (Expired) Exc…" at bounding box center [343, 99] width 58 height 11
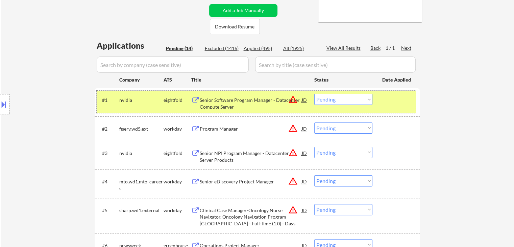
click at [157, 102] on div "nvidia" at bounding box center [141, 100] width 44 height 7
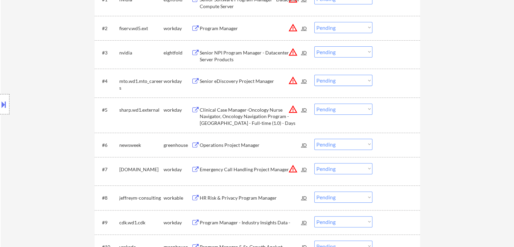
scroll to position [237, 0]
click at [250, 143] on div "Operations Project Manager" at bounding box center [251, 144] width 102 height 7
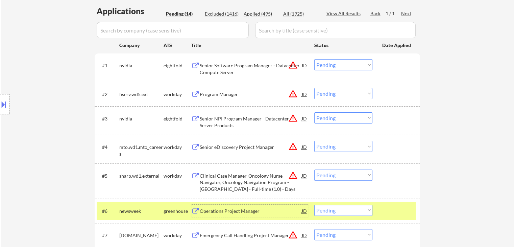
scroll to position [101, 0]
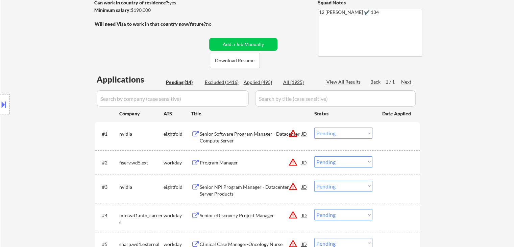
click at [264, 80] on div "Applied (495)" at bounding box center [261, 82] width 34 height 7
select select ""applied""
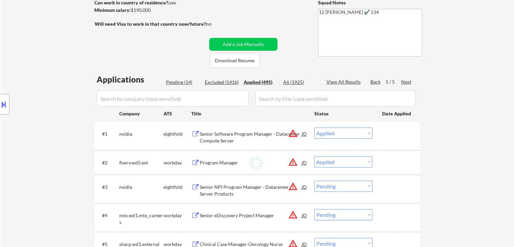
select select ""applied""
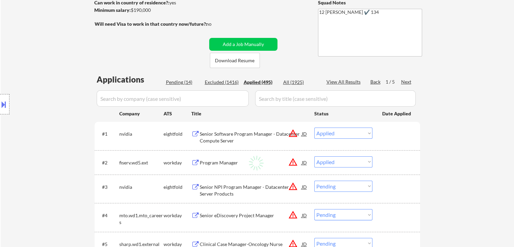
select select ""applied""
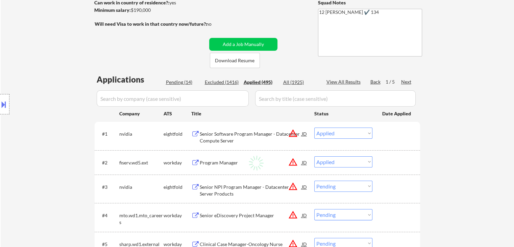
select select ""applied""
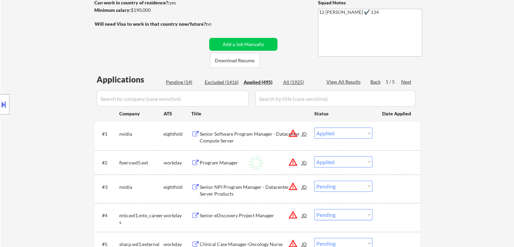
select select ""applied""
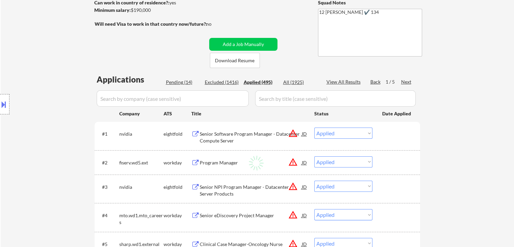
select select ""applied""
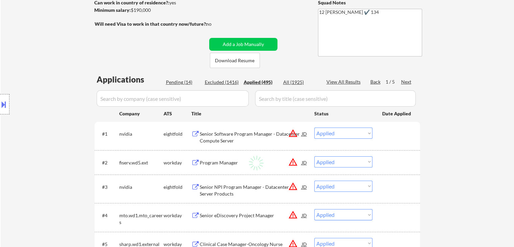
select select ""applied""
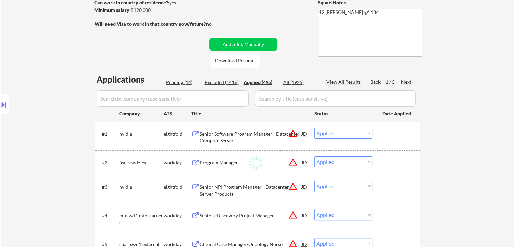
select select ""applied""
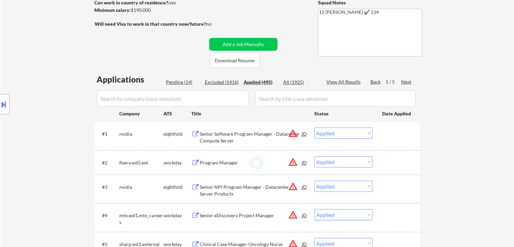
select select ""applied""
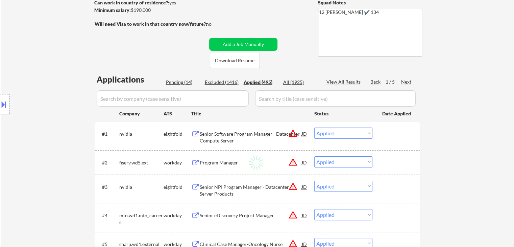
select select ""applied""
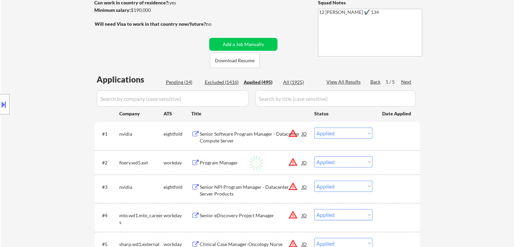
select select ""applied""
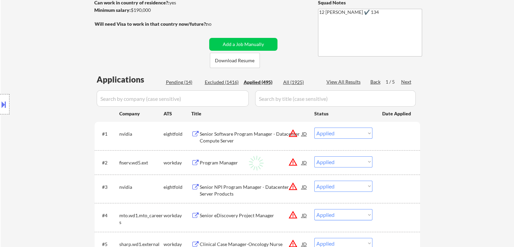
select select ""applied""
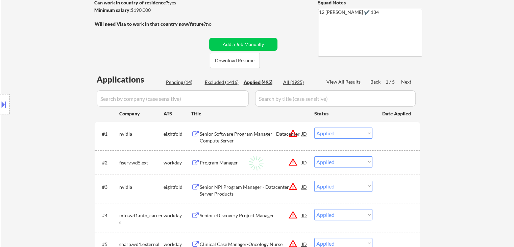
select select ""applied""
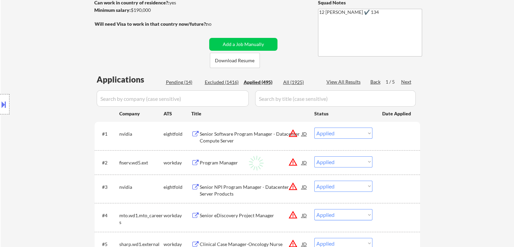
select select ""applied""
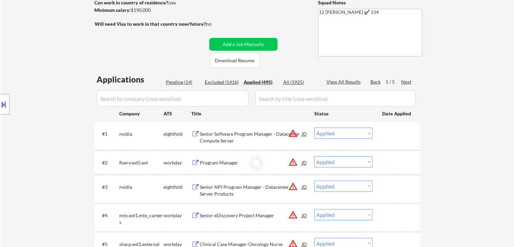
select select ""applied""
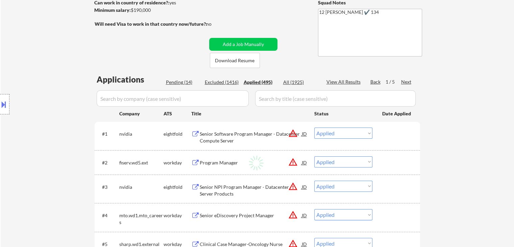
select select ""applied""
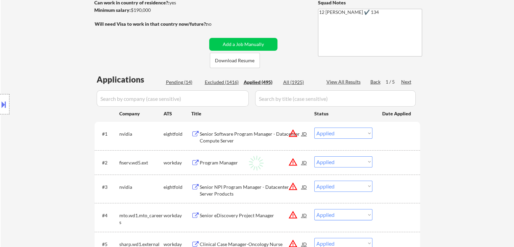
select select ""applied""
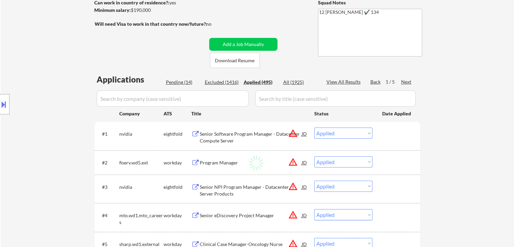
select select ""applied""
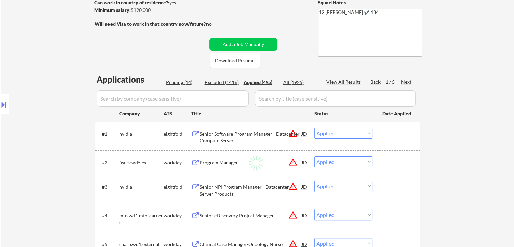
select select ""applied""
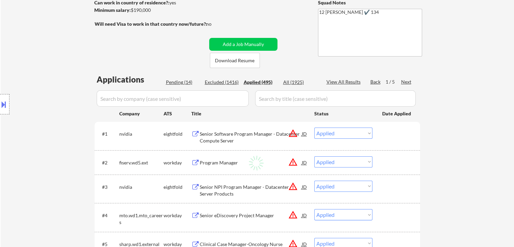
select select ""applied""
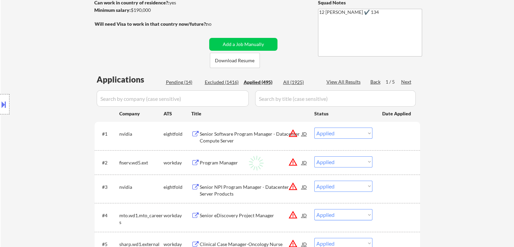
select select ""applied""
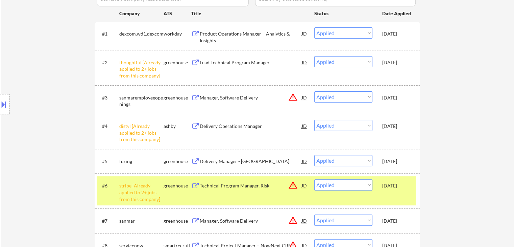
scroll to position [203, 0]
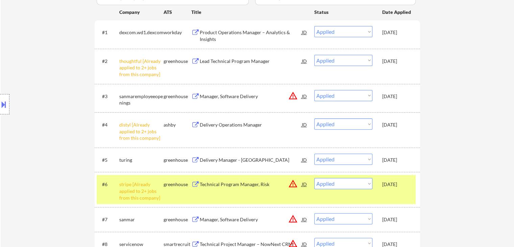
drag, startPoint x: 131, startPoint y: 193, endPoint x: 142, endPoint y: 191, distance: 11.0
click at [132, 193] on div "stripe [Already applied to 2+ jobs from this company]" at bounding box center [141, 191] width 44 height 20
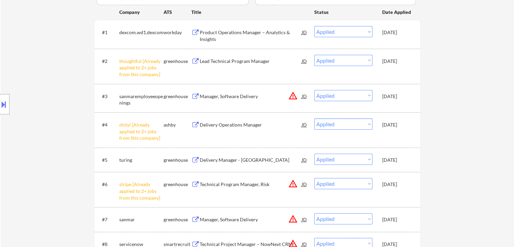
click at [395, 161] on div "[DATE]" at bounding box center [397, 159] width 30 height 7
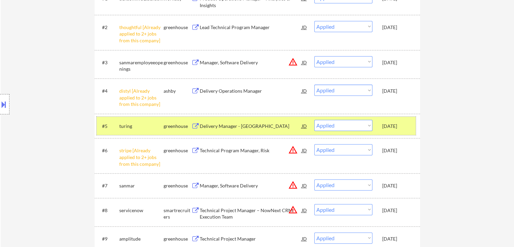
scroll to position [101, 0]
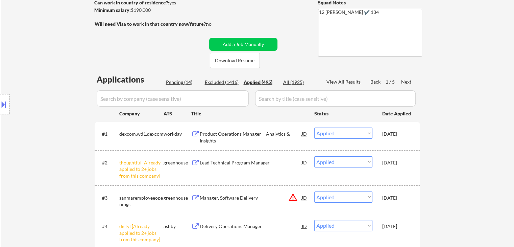
click at [175, 83] on div "Pending (14)" at bounding box center [183, 82] width 34 height 7
select select ""pending""
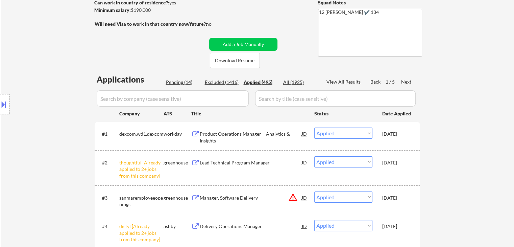
select select ""pending""
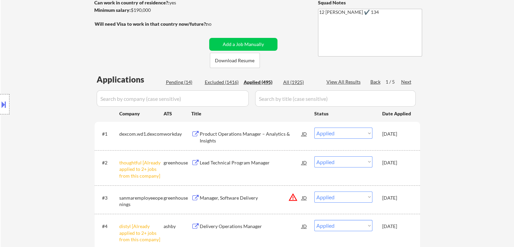
select select ""pending""
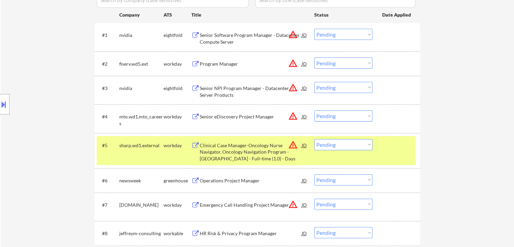
scroll to position [203, 0]
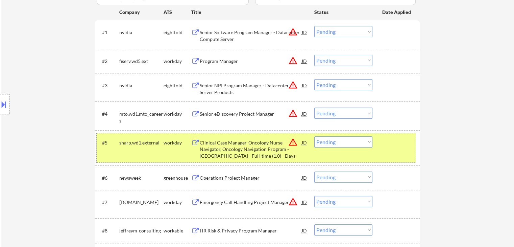
drag, startPoint x: 146, startPoint y: 144, endPoint x: 150, endPoint y: 143, distance: 4.4
click at [149, 143] on div "sharp.wd1.external" at bounding box center [141, 142] width 44 height 7
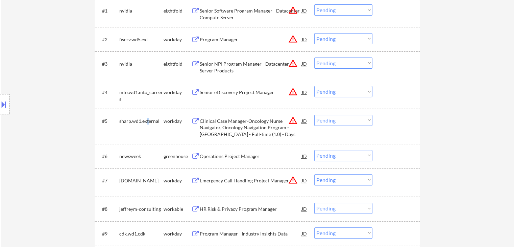
scroll to position [270, 0]
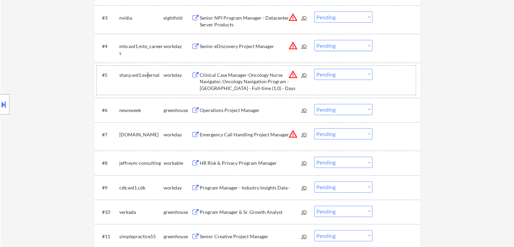
click at [339, 113] on select "Choose an option... Pending Applied Excluded (Questions) Excluded (Expired) Exc…" at bounding box center [343, 109] width 58 height 11
click at [314, 104] on select "Choose an option... Pending Applied Excluded (Questions) Excluded (Expired) Exc…" at bounding box center [343, 109] width 58 height 11
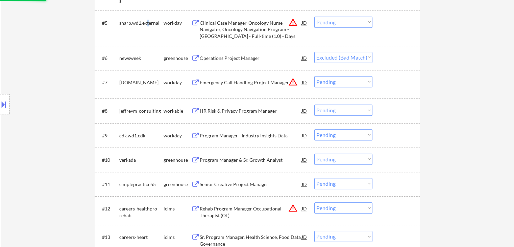
scroll to position [338, 0]
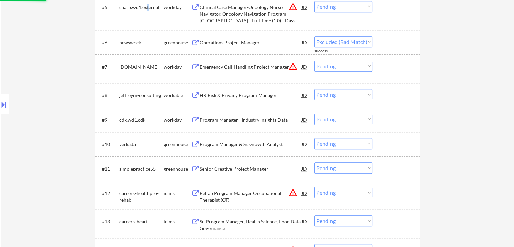
select select ""pending""
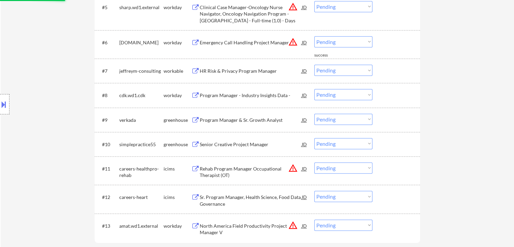
click at [207, 68] on div "HR Risk & Privacy Program Manager" at bounding box center [251, 71] width 102 height 7
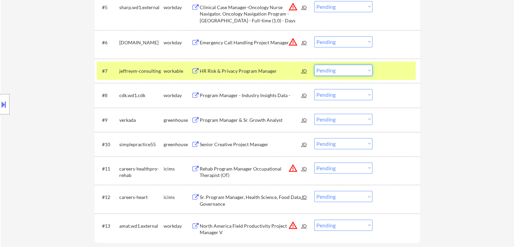
drag, startPoint x: 332, startPoint y: 69, endPoint x: 334, endPoint y: 75, distance: 6.4
click at [332, 69] on select "Choose an option... Pending Applied Excluded (Questions) Excluded (Expired) Exc…" at bounding box center [343, 70] width 58 height 11
click at [314, 65] on select "Choose an option... Pending Applied Excluded (Questions) Excluded (Expired) Exc…" at bounding box center [343, 70] width 58 height 11
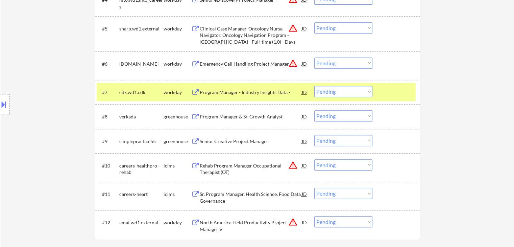
scroll to position [372, 0]
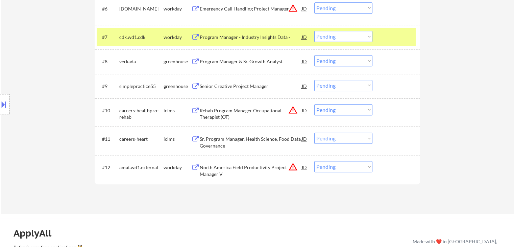
click at [223, 36] on div "Program Manager - Industry Insights Data -" at bounding box center [251, 37] width 102 height 7
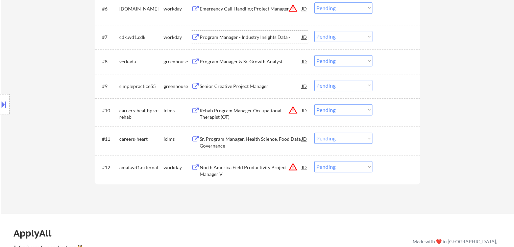
click at [339, 35] on select "Choose an option... Pending Applied Excluded (Questions) Excluded (Expired) Exc…" at bounding box center [343, 36] width 58 height 11
click at [314, 31] on select "Choose an option... Pending Applied Excluded (Questions) Excluded (Expired) Exc…" at bounding box center [343, 36] width 58 height 11
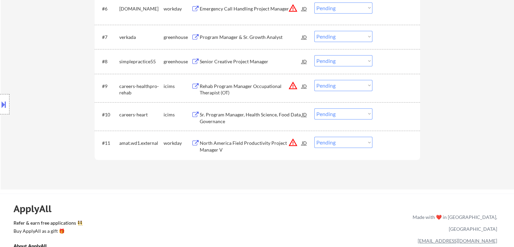
click at [261, 42] on div "Program Manager & Sr. Growth Analyst" at bounding box center [251, 37] width 102 height 12
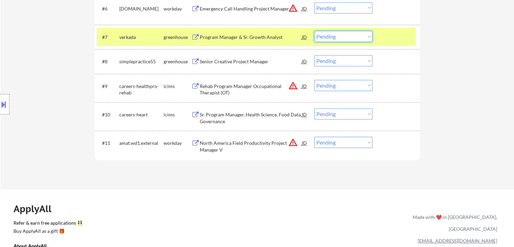
click at [330, 38] on select "Choose an option... Pending Applied Excluded (Questions) Excluded (Expired) Exc…" at bounding box center [343, 36] width 58 height 11
click at [314, 31] on select "Choose an option... Pending Applied Excluded (Questions) Excluded (Expired) Exc…" at bounding box center [343, 36] width 58 height 11
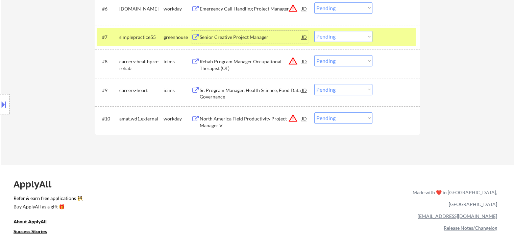
click at [237, 36] on div "Senior Creative Project Manager" at bounding box center [251, 37] width 102 height 7
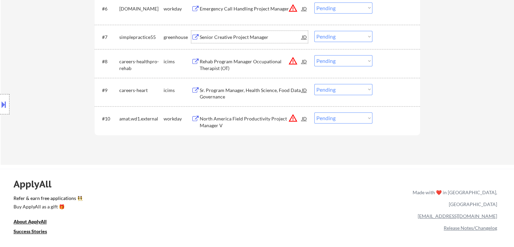
drag, startPoint x: 321, startPoint y: 37, endPoint x: 325, endPoint y: 41, distance: 6.2
click at [323, 38] on select "Choose an option... Pending Applied Excluded (Questions) Excluded (Expired) Exc…" at bounding box center [343, 36] width 58 height 11
click at [314, 31] on select "Choose an option... Pending Applied Excluded (Questions) Excluded (Expired) Exc…" at bounding box center [343, 36] width 58 height 11
select select ""pending""
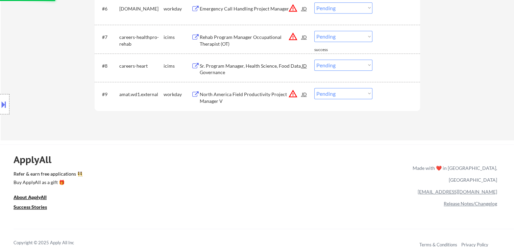
click at [221, 69] on div "Sr. Program Manager, Health Science, Food Data Governance" at bounding box center [251, 69] width 102 height 13
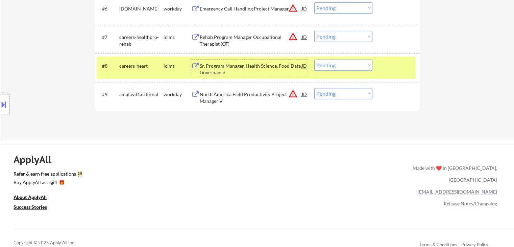
click at [328, 68] on select "Choose an option... Pending Applied Excluded (Questions) Excluded (Expired) Exc…" at bounding box center [343, 64] width 58 height 11
click at [314, 59] on select "Choose an option... Pending Applied Excluded (Questions) Excluded (Expired) Exc…" at bounding box center [343, 64] width 58 height 11
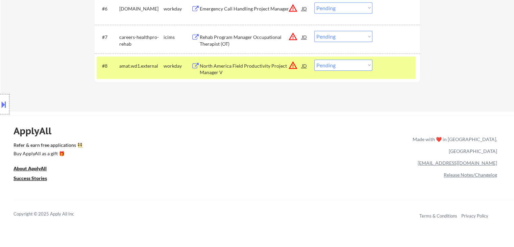
scroll to position [270, 0]
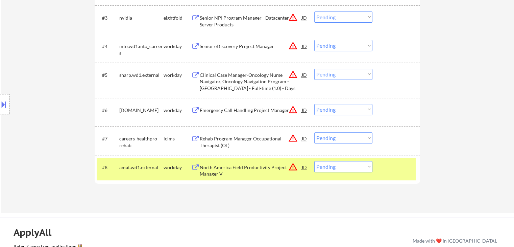
click at [229, 172] on div "North America Field Productivity Project Manager V" at bounding box center [251, 170] width 102 height 13
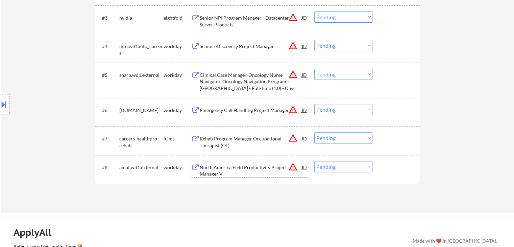
click at [344, 169] on select "Choose an option... Pending Applied Excluded (Questions) Excluded (Expired) Exc…" at bounding box center [343, 166] width 58 height 11
select select ""excluded__salary_""
click at [314, 161] on select "Choose an option... Pending Applied Excluded (Questions) Excluded (Expired) Exc…" at bounding box center [343, 166] width 58 height 11
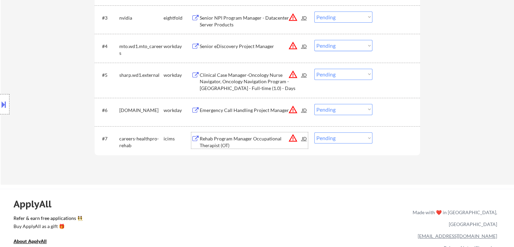
click at [218, 137] on div "Rehab Program Manager Occupational Therapist (OT)" at bounding box center [251, 141] width 102 height 13
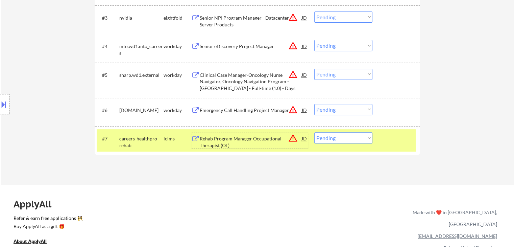
click at [338, 136] on select "Choose an option... Pending Applied Excluded (Questions) Excluded (Expired) Exc…" at bounding box center [343, 137] width 58 height 11
select select ""excluded__bad_match_""
click at [314, 132] on select "Choose an option... Pending Applied Excluded (Questions) Excluded (Expired) Exc…" at bounding box center [343, 137] width 58 height 11
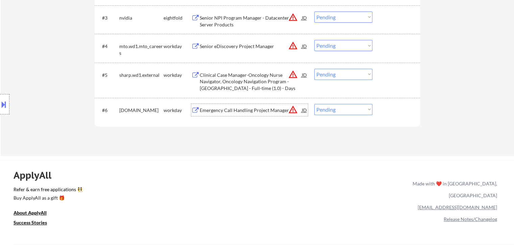
click at [242, 107] on div "Emergency Call Handling Project Manager" at bounding box center [251, 110] width 102 height 7
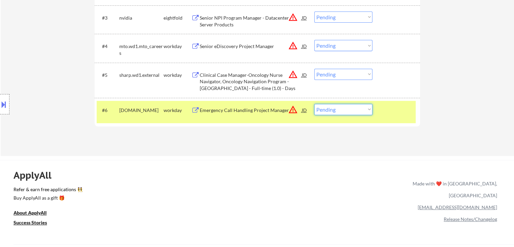
click at [341, 110] on select "Choose an option... Pending Applied Excluded (Questions) Excluded (Expired) Exc…" at bounding box center [343, 109] width 58 height 11
drag, startPoint x: 351, startPoint y: 110, endPoint x: 355, endPoint y: 114, distance: 5.7
click at [353, 111] on select "Choose an option... Pending Applied Excluded (Questions) Excluded (Expired) Exc…" at bounding box center [343, 109] width 58 height 11
select select ""excluded__bad_match_""
click at [314, 104] on select "Choose an option... Pending Applied Excluded (Questions) Excluded (Expired) Exc…" at bounding box center [343, 109] width 58 height 11
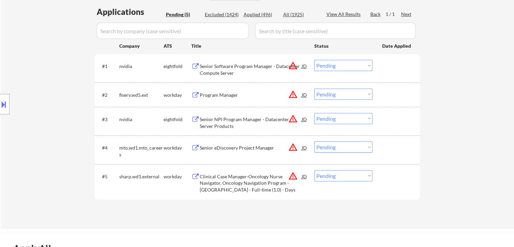
scroll to position [237, 0]
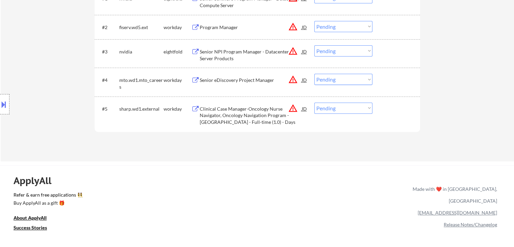
click at [253, 113] on div "Clinical Case Manager-Oncology Nurse Navigator, Oncology Navigation Program - S…" at bounding box center [251, 115] width 102 height 20
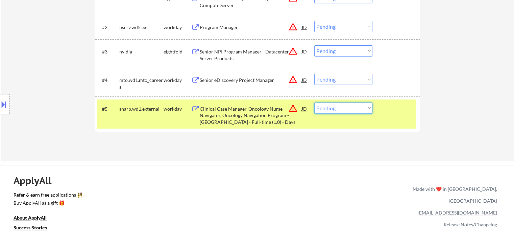
click at [344, 110] on select "Choose an option... Pending Applied Excluded (Questions) Excluded (Expired) Exc…" at bounding box center [343, 107] width 58 height 11
select select ""excluded__bad_match_""
click at [314, 102] on select "Choose an option... Pending Applied Excluded (Questions) Excluded (Expired) Exc…" at bounding box center [343, 107] width 58 height 11
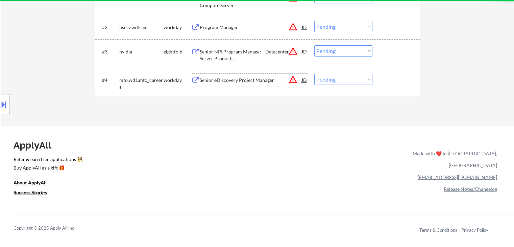
click at [249, 80] on div "Senior eDiscovery Project Manager" at bounding box center [251, 80] width 102 height 7
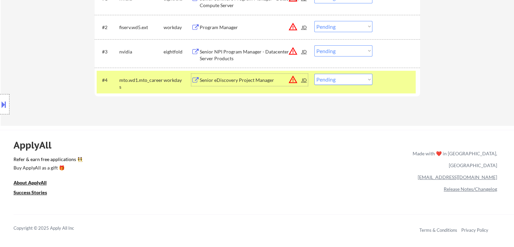
drag, startPoint x: 331, startPoint y: 79, endPoint x: 332, endPoint y: 84, distance: 5.6
click at [331, 79] on select "Choose an option... Pending Applied Excluded (Questions) Excluded (Expired) Exc…" at bounding box center [343, 79] width 58 height 11
select select ""excluded__bad_match_""
click at [314, 74] on select "Choose an option... Pending Applied Excluded (Questions) Excluded (Expired) Exc…" at bounding box center [343, 79] width 58 height 11
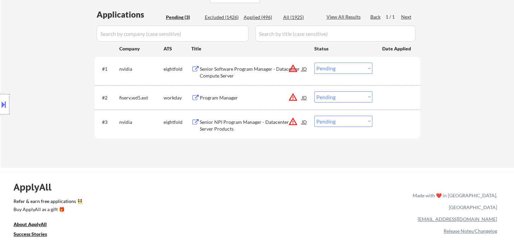
scroll to position [135, 0]
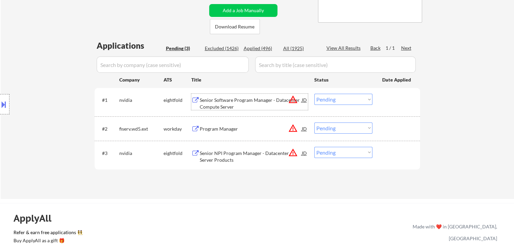
click at [231, 100] on div "Senior Software Program Manager - Datacenter Compute Server" at bounding box center [251, 103] width 102 height 13
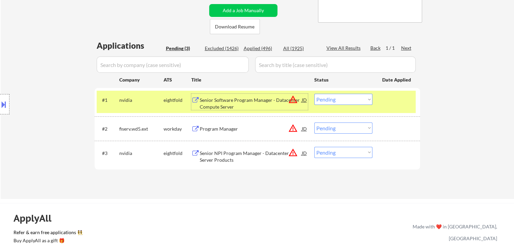
click at [332, 98] on select "Choose an option... Pending Applied Excluded (Questions) Excluded (Expired) Exc…" at bounding box center [343, 99] width 58 height 11
click at [314, 94] on select "Choose an option... Pending Applied Excluded (Questions) Excluded (Expired) Exc…" at bounding box center [343, 99] width 58 height 11
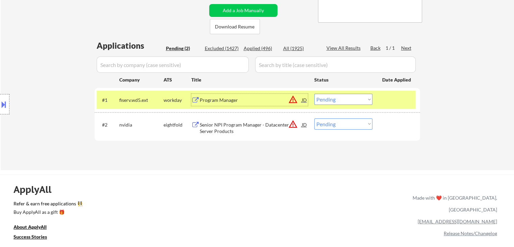
click at [233, 97] on div "Program Manager" at bounding box center [251, 100] width 102 height 7
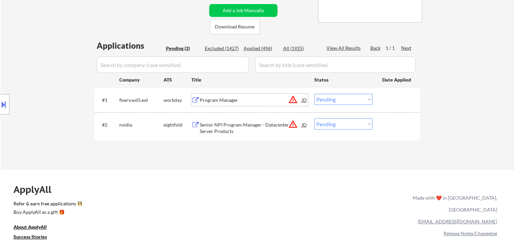
click at [335, 101] on select "Choose an option... Pending Applied Excluded (Questions) Excluded (Expired) Exc…" at bounding box center [343, 99] width 58 height 11
click at [314, 94] on select "Choose an option... Pending Applied Excluded (Questions) Excluded (Expired) Exc…" at bounding box center [343, 99] width 58 height 11
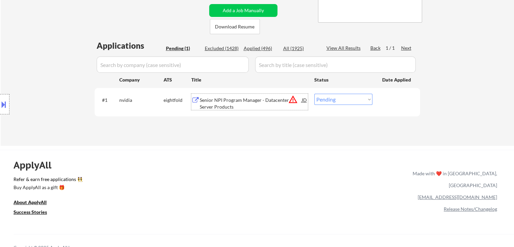
click at [234, 103] on div "Senior NPI Program Manager - Datacenter Server Products" at bounding box center [251, 103] width 102 height 13
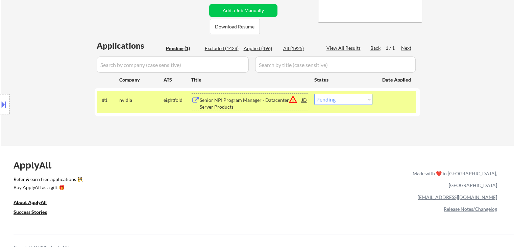
click at [338, 101] on select "Choose an option... Pending Applied Excluded (Questions) Excluded (Expired) Exc…" at bounding box center [343, 99] width 58 height 11
select select ""excluded__expired_""
click at [314, 94] on select "Choose an option... Pending Applied Excluded (Questions) Excluded (Expired) Exc…" at bounding box center [343, 99] width 58 height 11
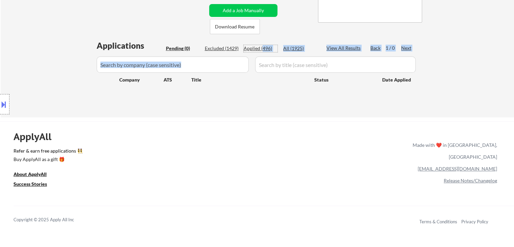
drag, startPoint x: 262, startPoint y: 48, endPoint x: 241, endPoint y: 106, distance: 62.0
click at [265, 65] on div "Applications Pending (0) Excluded (1429) Applied (496) All (1925) View All Resu…" at bounding box center [257, 72] width 325 height 65
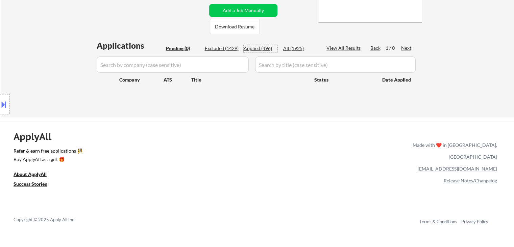
drag, startPoint x: 242, startPoint y: 114, endPoint x: 240, endPoint y: 109, distance: 5.0
click at [242, 114] on div "← Return to /applysquad Mailslurp Inbox Job Search Builder Esther Lu User Email…" at bounding box center [257, 4] width 513 height 225
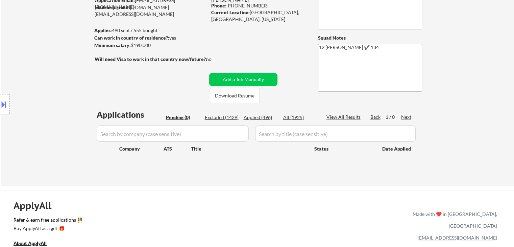
scroll to position [68, 0]
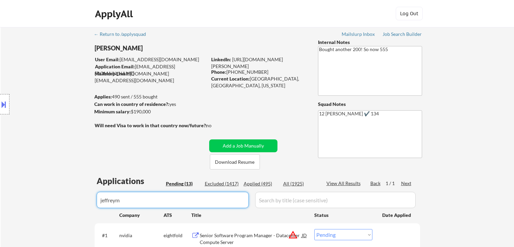
select select ""pending""
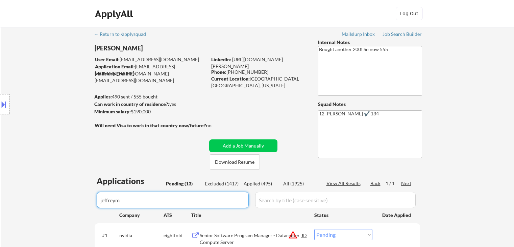
select select ""pending""
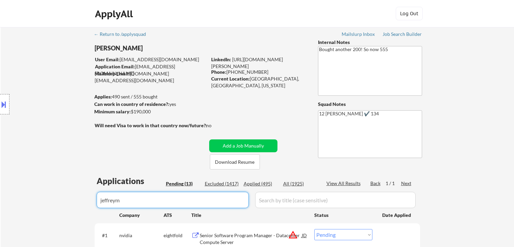
select select ""pending""
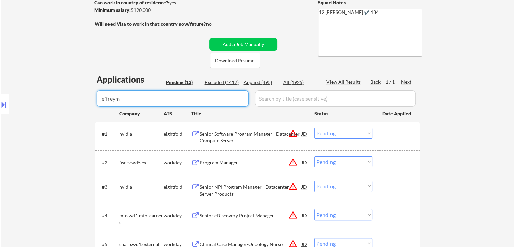
type input "jeffreym"
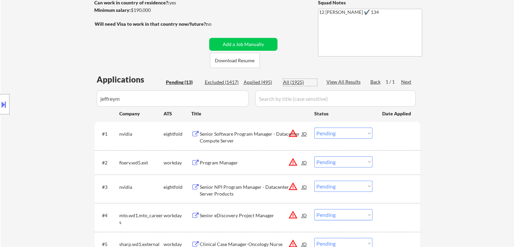
click at [292, 81] on div "All (1925)" at bounding box center [300, 82] width 34 height 7
select select ""applied""
select select ""excluded__salary_""
select select ""excluded__expired_""
select select ""excluded__bad_match_""
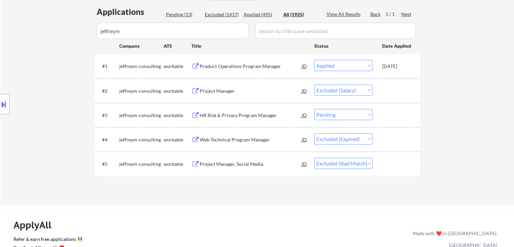
scroll to position [169, 0]
select select ""applied""
select select ""excluded__salary_""
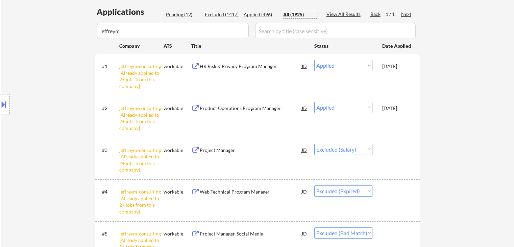
click at [265, 15] on div "Applied (496)" at bounding box center [261, 14] width 34 height 7
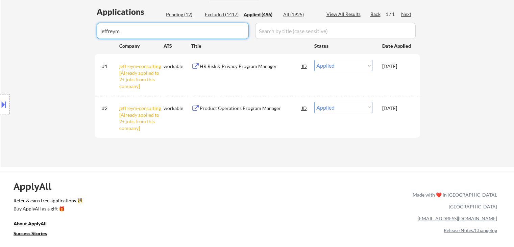
drag, startPoint x: 194, startPoint y: 30, endPoint x: 1, endPoint y: 57, distance: 194.4
select select ""applied""
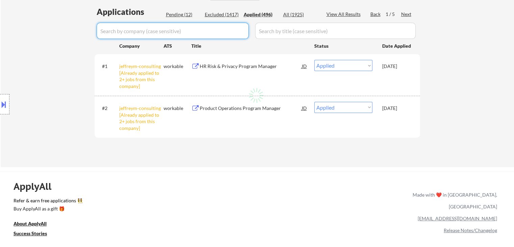
select select ""applied""
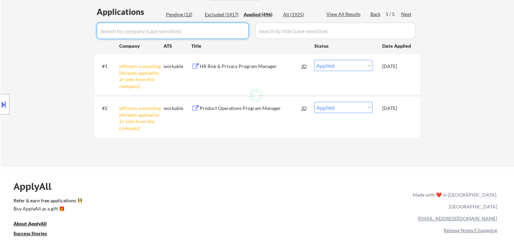
select select ""applied""
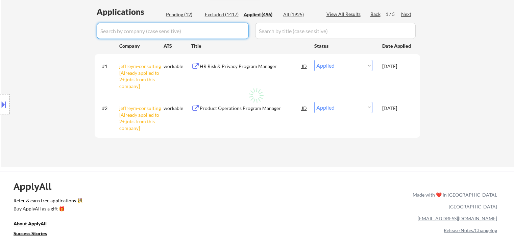
select select ""applied""
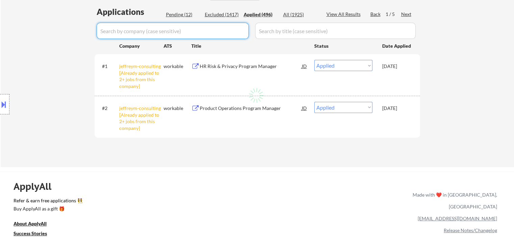
select select ""applied""
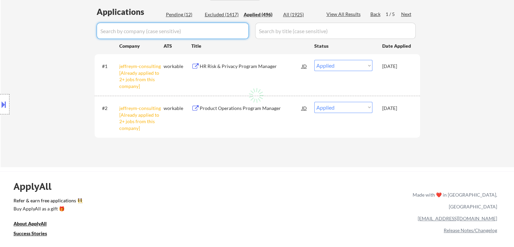
select select ""applied""
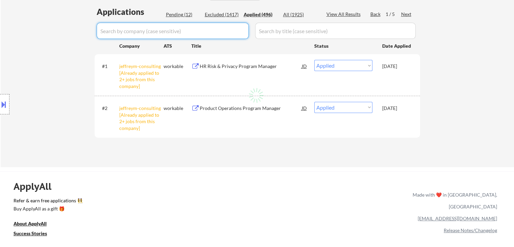
select select ""applied""
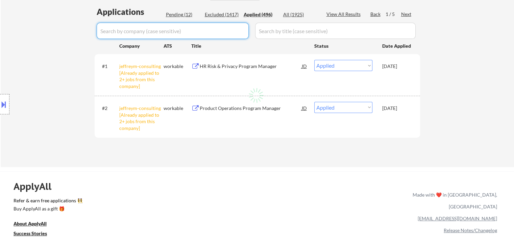
select select ""applied""
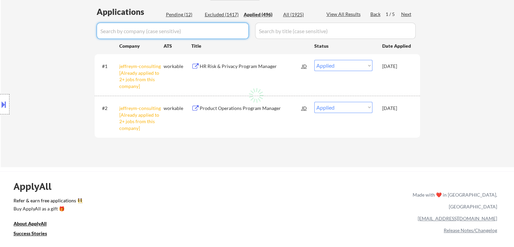
select select ""applied""
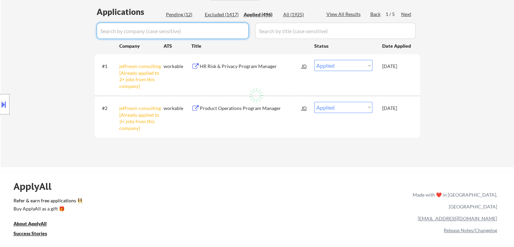
select select ""applied""
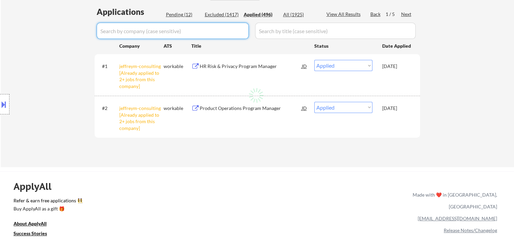
select select ""applied""
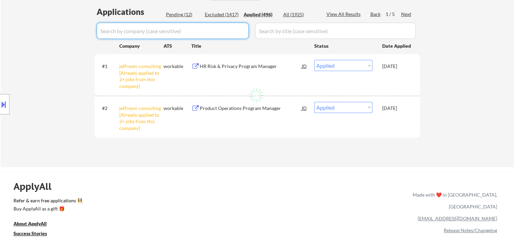
select select ""applied""
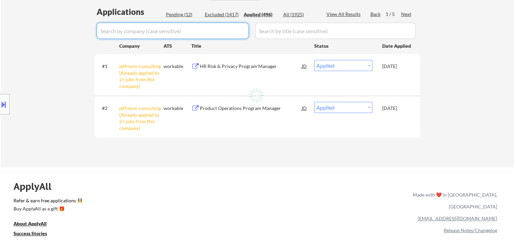
select select ""applied""
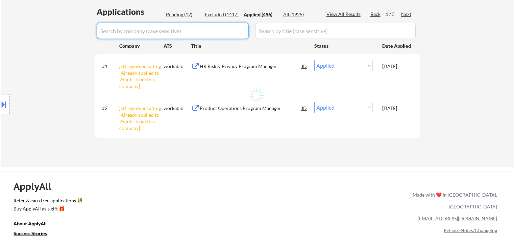
select select ""applied""
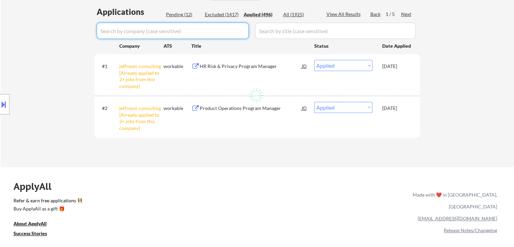
select select ""applied""
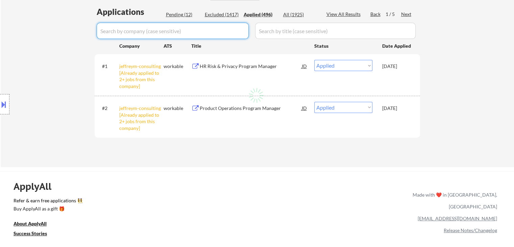
select select ""applied""
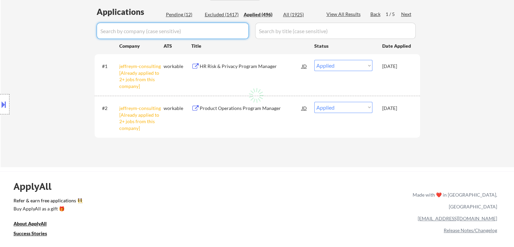
select select ""applied""
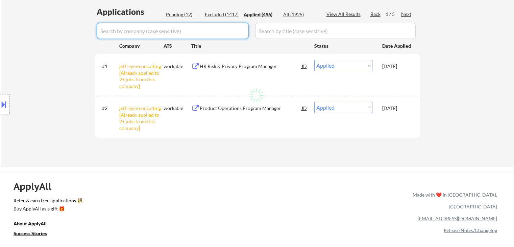
select select ""applied""
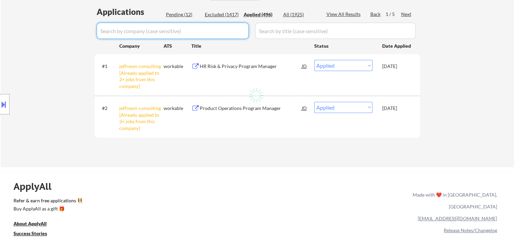
select select ""applied""
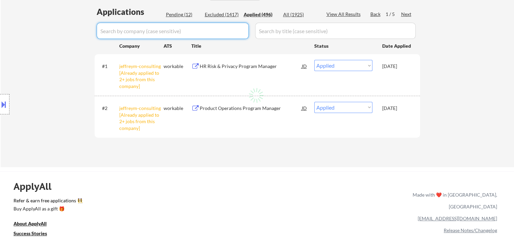
select select ""applied""
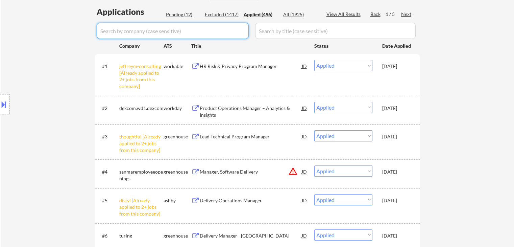
scroll to position [203, 0]
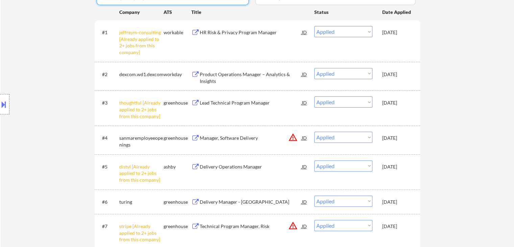
click at [401, 202] on div "Sep 22, 2025" at bounding box center [397, 201] width 30 height 7
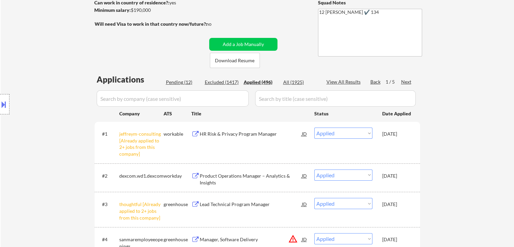
scroll to position [270, 0]
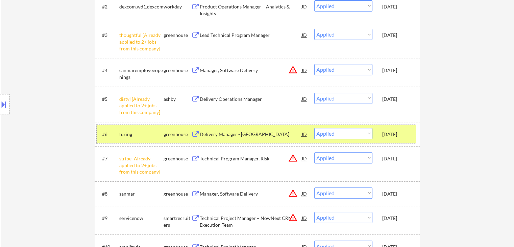
click at [143, 136] on div "turing" at bounding box center [141, 134] width 44 height 7
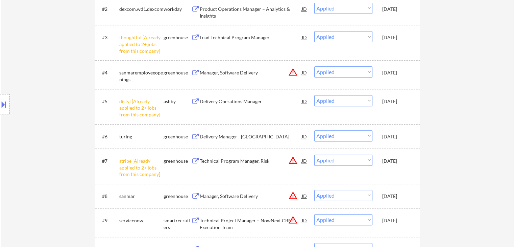
scroll to position [304, 0]
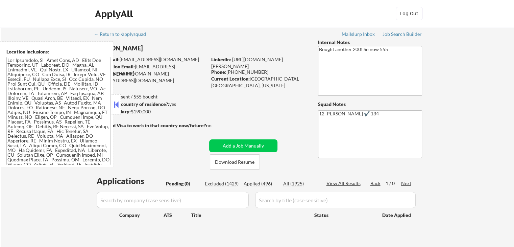
click at [117, 102] on button at bounding box center [116, 104] width 7 height 10
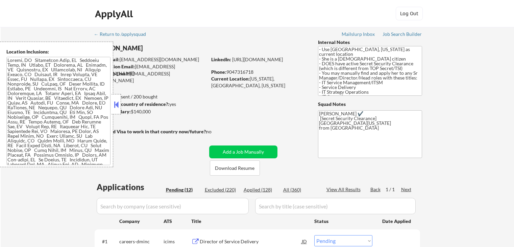
select select ""pending""
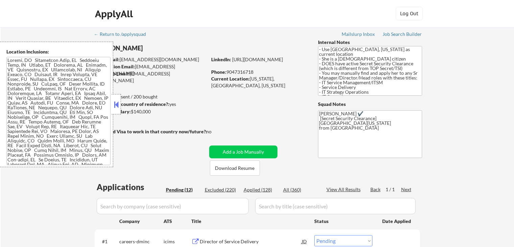
select select ""pending""
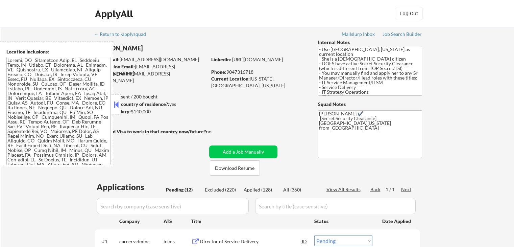
select select ""pending""
drag, startPoint x: 0, startPoint y: 0, endPoint x: 120, endPoint y: 104, distance: 158.8
click at [120, 104] on div at bounding box center [116, 104] width 9 height 20
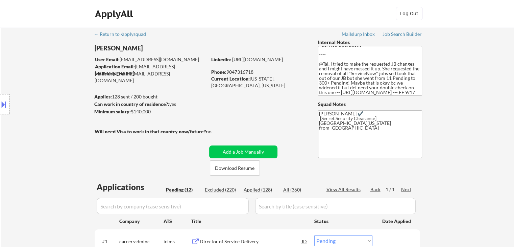
click at [287, 84] on div "Current Location: Florida, United States, Florida" at bounding box center [259, 81] width 96 height 13
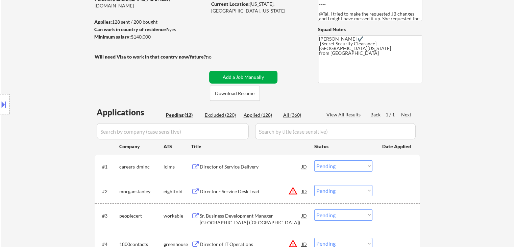
scroll to position [135, 0]
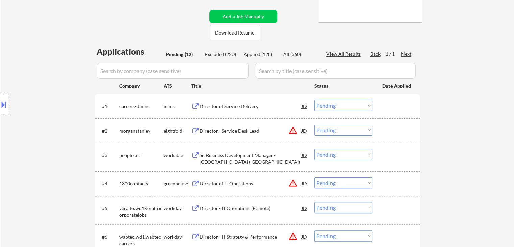
click at [247, 106] on div "Director of Service Delivery" at bounding box center [251, 106] width 102 height 7
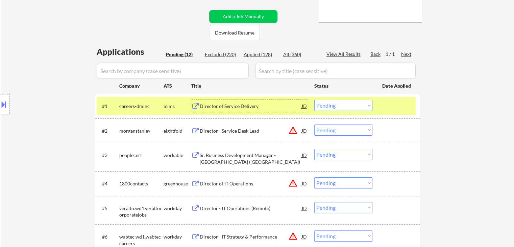
drag, startPoint x: 339, startPoint y: 105, endPoint x: 341, endPoint y: 110, distance: 5.4
click at [339, 105] on select "Choose an option... Pending Applied Excluded (Questions) Excluded (Expired) Exc…" at bounding box center [343, 105] width 58 height 11
click at [314, 100] on select "Choose an option... Pending Applied Excluded (Questions) Excluded (Expired) Exc…" at bounding box center [343, 105] width 58 height 11
select select ""pending""
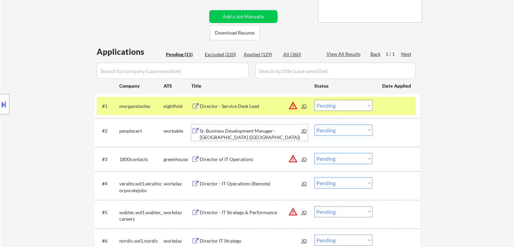
click at [227, 130] on div "Sr. Business Development Manager - America (ITIL)" at bounding box center [251, 133] width 102 height 13
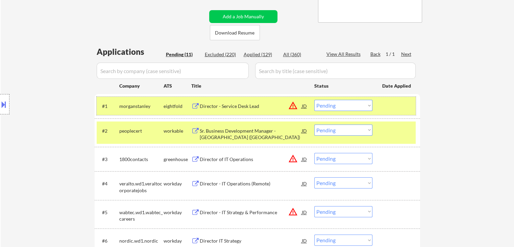
drag, startPoint x: 172, startPoint y: 104, endPoint x: 201, endPoint y: 115, distance: 31.0
click at [172, 104] on div "eightfold" at bounding box center [178, 106] width 28 height 7
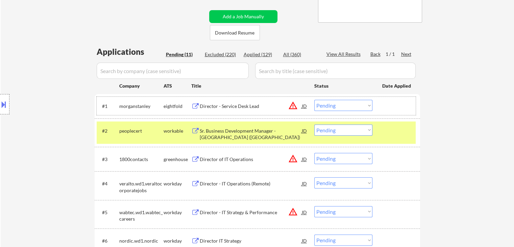
click at [337, 129] on select "Choose an option... Pending Applied Excluded (Questions) Excluded (Expired) Exc…" at bounding box center [343, 129] width 58 height 11
click at [314, 124] on select "Choose an option... Pending Applied Excluded (Questions) Excluded (Expired) Exc…" at bounding box center [343, 129] width 58 height 11
select select ""pending""
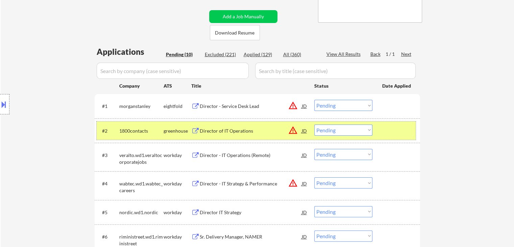
click at [166, 133] on div "greenhouse" at bounding box center [178, 130] width 28 height 7
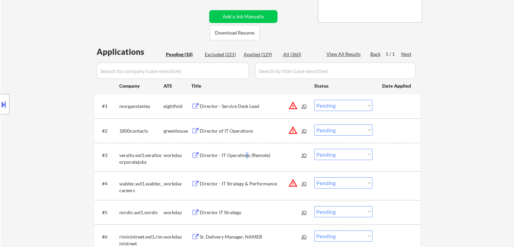
click at [246, 157] on div "Director - IT Operations (Remote)" at bounding box center [251, 155] width 102 height 7
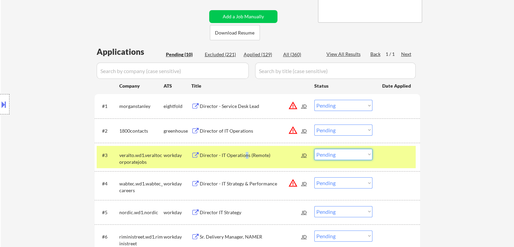
drag, startPoint x: 337, startPoint y: 154, endPoint x: 336, endPoint y: 159, distance: 4.5
click at [338, 154] on select "Choose an option... Pending Applied Excluded (Questions) Excluded (Expired) Exc…" at bounding box center [343, 154] width 58 height 11
click at [314, 149] on select "Choose an option... Pending Applied Excluded (Questions) Excluded (Expired) Exc…" at bounding box center [343, 154] width 58 height 11
select select ""pending""
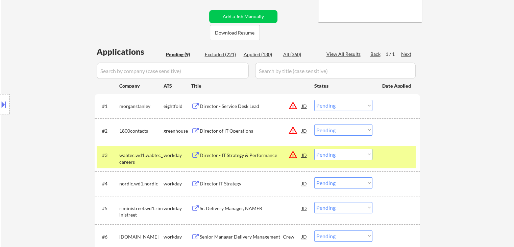
drag, startPoint x: 162, startPoint y: 157, endPoint x: 176, endPoint y: 152, distance: 15.3
click at [162, 157] on div "wabtec.wd1.wabtec_careers" at bounding box center [141, 158] width 44 height 13
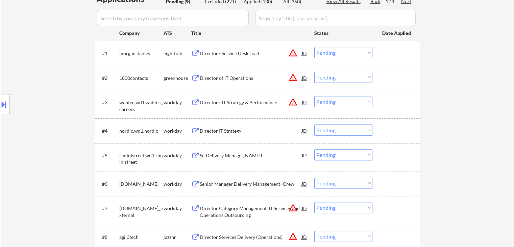
scroll to position [270, 0]
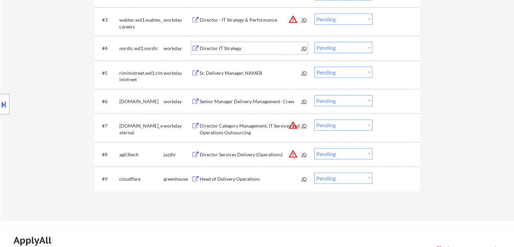
click at [228, 51] on div "Director IT Strategy" at bounding box center [251, 48] width 102 height 7
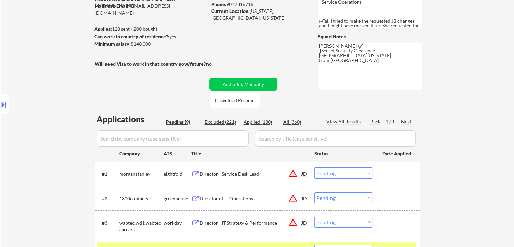
scroll to position [34, 0]
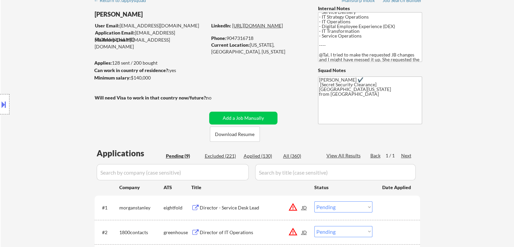
click at [238, 28] on link "[URL][DOMAIN_NAME]" at bounding box center [257, 26] width 51 height 6
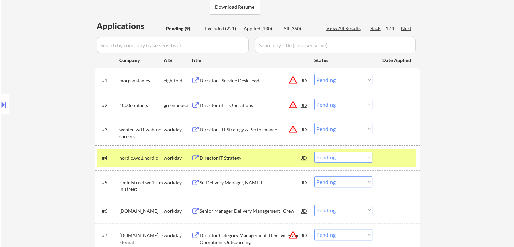
scroll to position [203, 0]
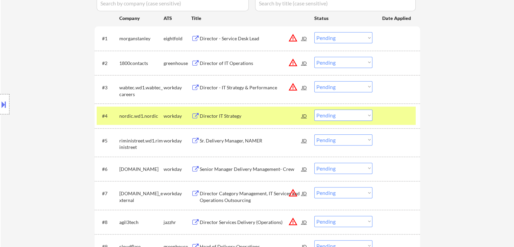
click at [331, 119] on select "Choose an option... Pending Applied Excluded (Questions) Excluded (Expired) Exc…" at bounding box center [343, 114] width 58 height 11
click at [314, 109] on select "Choose an option... Pending Applied Excluded (Questions) Excluded (Expired) Exc…" at bounding box center [343, 114] width 58 height 11
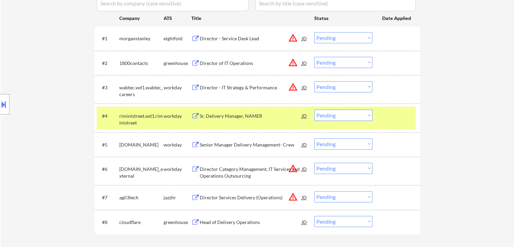
click at [240, 114] on div "Sr. Delivery Manager, NAMER" at bounding box center [251, 116] width 102 height 7
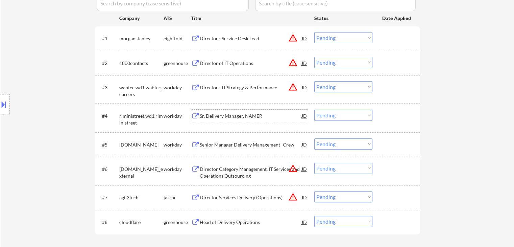
click at [223, 114] on div "Sr. Delivery Manager, NAMER" at bounding box center [251, 116] width 102 height 7
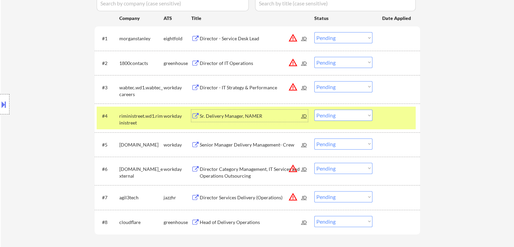
click at [219, 118] on div "Sr. Delivery Manager, NAMER" at bounding box center [251, 116] width 102 height 7
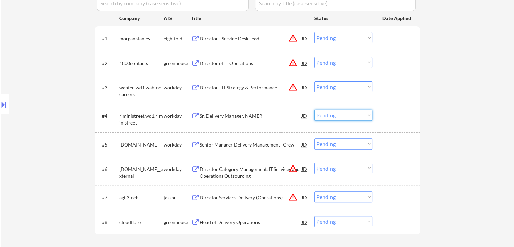
click at [335, 114] on select "Choose an option... Pending Applied Excluded (Questions) Excluded (Expired) Exc…" at bounding box center [343, 114] width 58 height 11
click at [314, 109] on select "Choose an option... Pending Applied Excluded (Questions) Excluded (Expired) Exc…" at bounding box center [343, 114] width 58 height 11
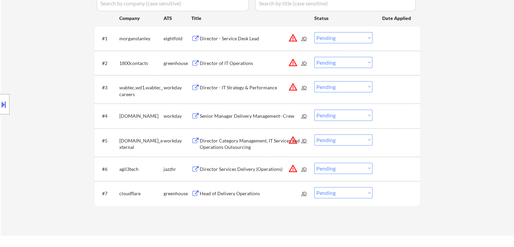
click at [222, 118] on div "Senior Manager Delivery Management- Crew" at bounding box center [251, 116] width 102 height 7
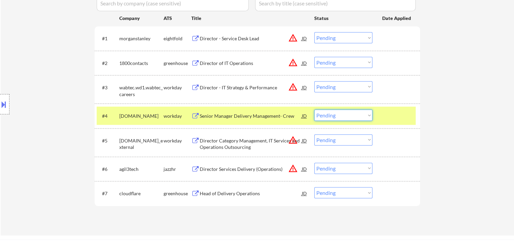
click at [335, 118] on select "Choose an option... Pending Applied Excluded (Questions) Excluded (Expired) Exc…" at bounding box center [343, 114] width 58 height 11
click at [314, 109] on select "Choose an option... Pending Applied Excluded (Questions) Excluded (Expired) Exc…" at bounding box center [343, 114] width 58 height 11
select select ""pending""
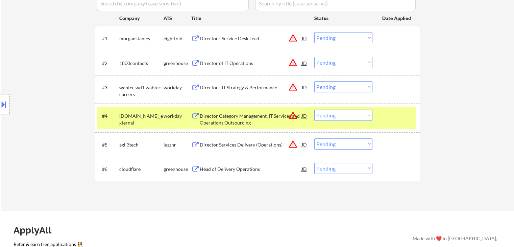
click at [170, 117] on div "workday" at bounding box center [178, 116] width 28 height 7
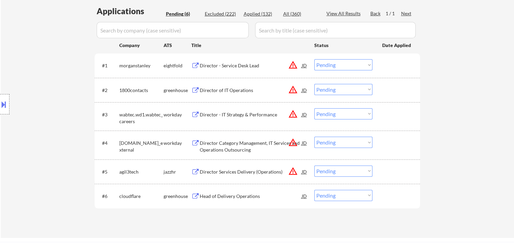
scroll to position [237, 0]
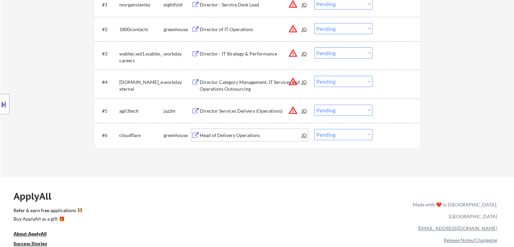
click at [241, 132] on div "Head of Delivery Operations" at bounding box center [251, 135] width 102 height 7
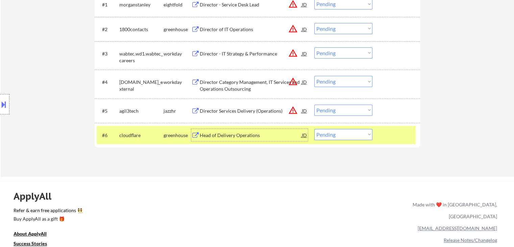
drag, startPoint x: 328, startPoint y: 134, endPoint x: 337, endPoint y: 139, distance: 9.9
click at [330, 134] on select "Choose an option... Pending Applied Excluded (Questions) Excluded (Expired) Exc…" at bounding box center [343, 134] width 58 height 11
select select ""excluded__expired_""
click at [314, 129] on select "Choose an option... Pending Applied Excluded (Questions) Excluded (Expired) Exc…" at bounding box center [343, 134] width 58 height 11
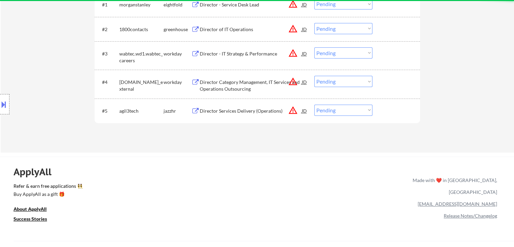
scroll to position [101, 0]
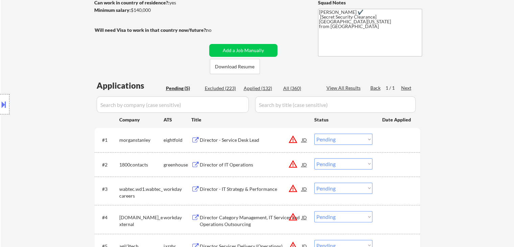
click at [216, 141] on div "Director - Service Desk Lead" at bounding box center [251, 140] width 102 height 7
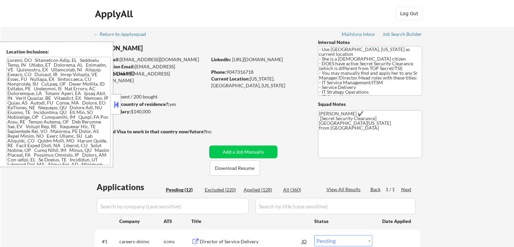
select select ""pending""
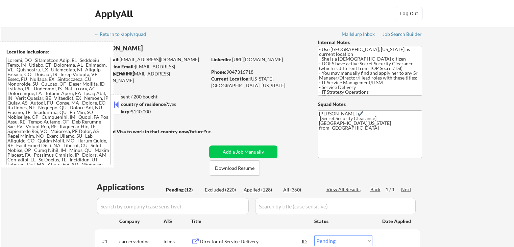
select select ""pending""
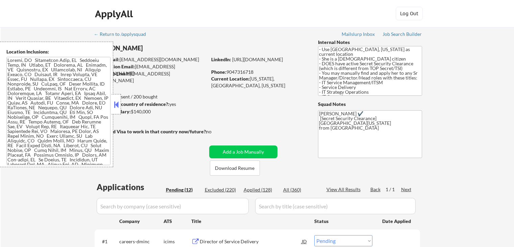
select select ""pending""
click at [116, 105] on button at bounding box center [116, 104] width 7 height 10
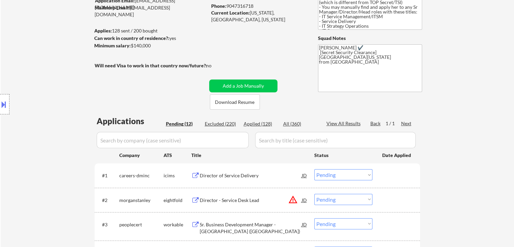
scroll to position [68, 0]
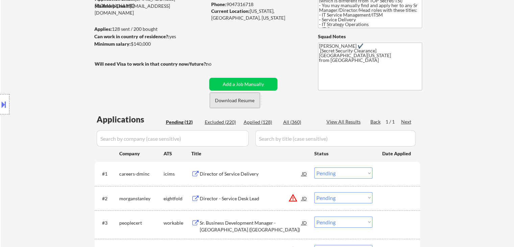
click at [240, 105] on button "Download Resume" at bounding box center [235, 100] width 50 height 15
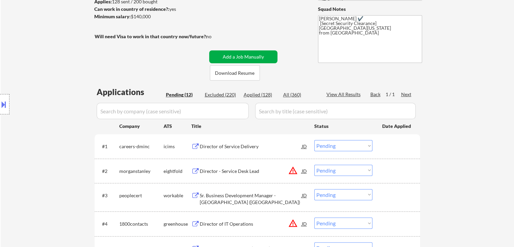
scroll to position [135, 0]
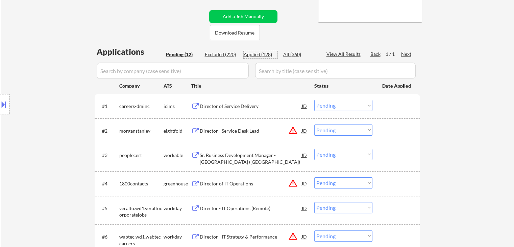
click at [254, 52] on div "Applied (128)" at bounding box center [261, 54] width 34 height 7
select select ""applied""
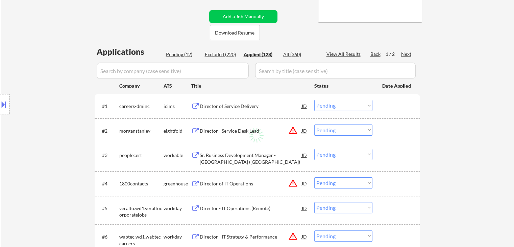
select select ""applied""
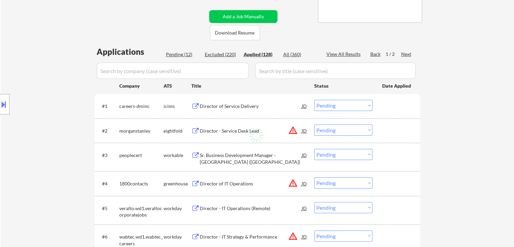
select select ""applied""
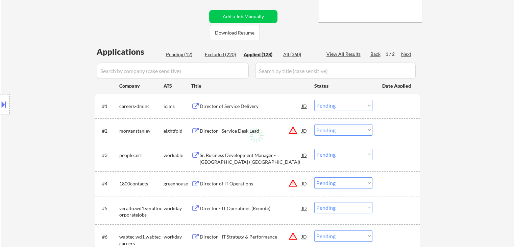
select select ""applied""
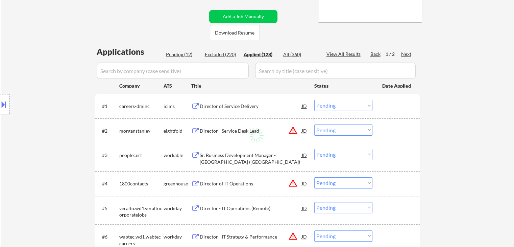
select select ""applied""
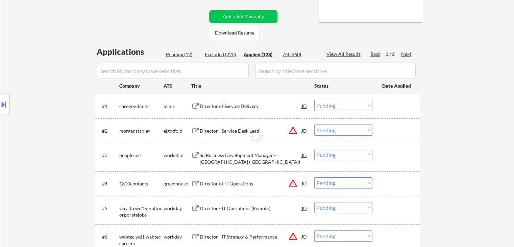
select select ""applied""
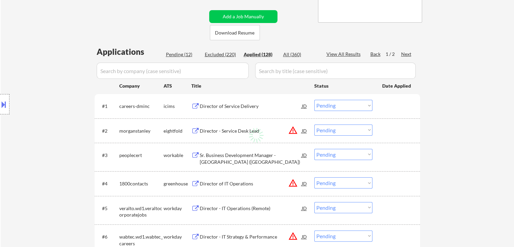
select select ""applied""
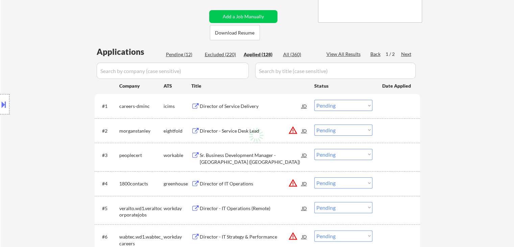
select select ""applied""
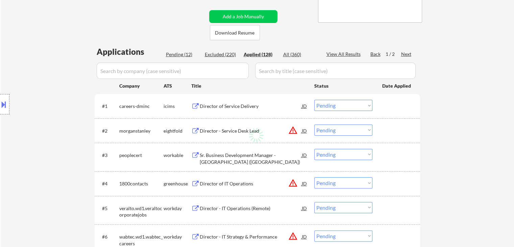
select select ""applied""
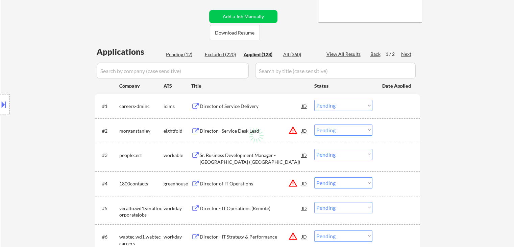
select select ""applied""
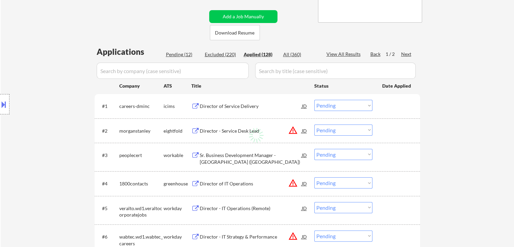
select select ""applied""
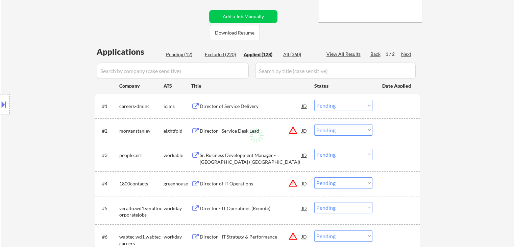
select select ""applied""
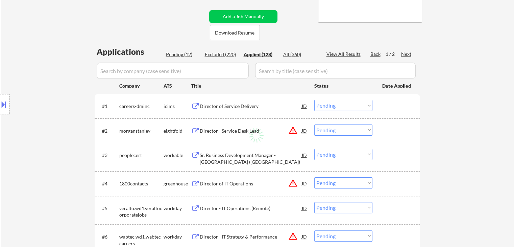
select select ""applied""
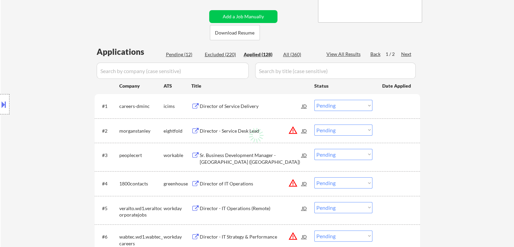
select select ""applied""
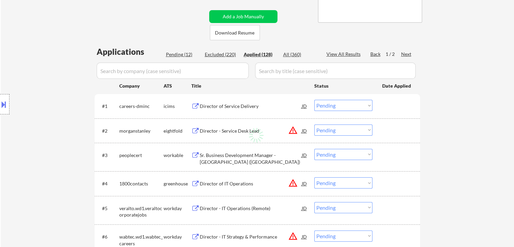
select select ""applied""
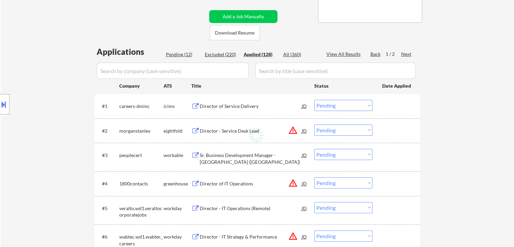
select select ""applied""
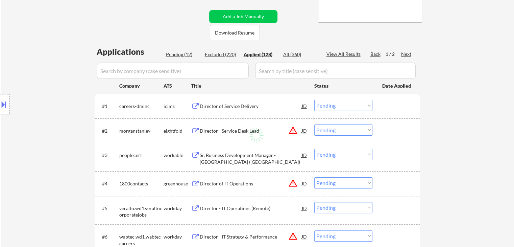
select select ""applied""
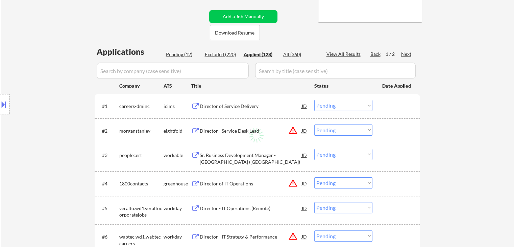
select select ""applied""
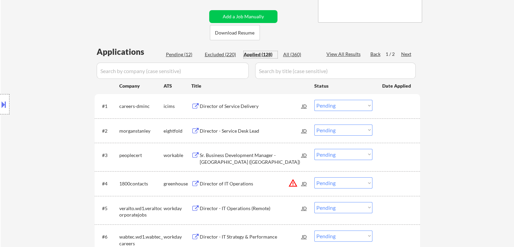
select select ""applied""
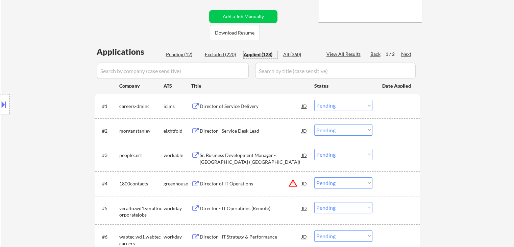
select select ""applied""
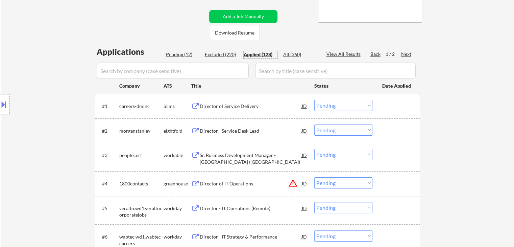
select select ""applied""
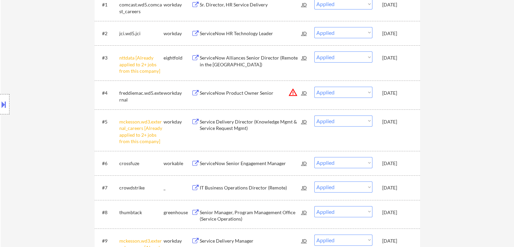
scroll to position [101, 0]
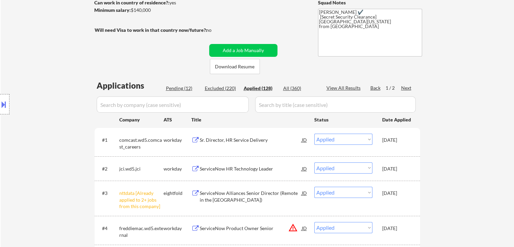
click at [3, 105] on button at bounding box center [3, 104] width 7 height 11
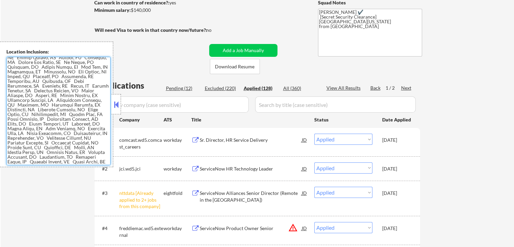
scroll to position [2070, 0]
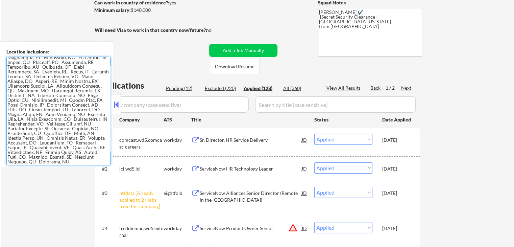
click at [66, 109] on textarea at bounding box center [58, 111] width 104 height 108
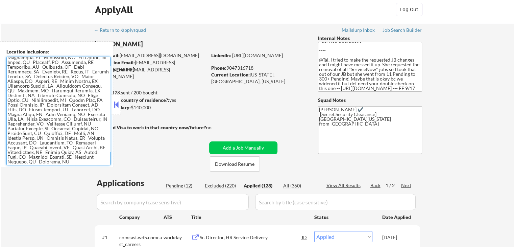
scroll to position [0, 0]
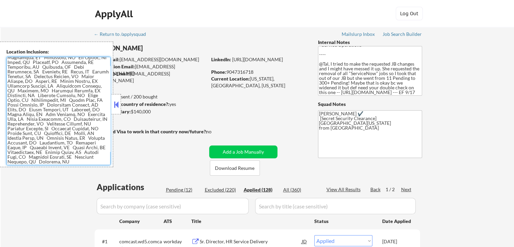
drag, startPoint x: 114, startPoint y: 101, endPoint x: 123, endPoint y: 101, distance: 9.5
click at [115, 101] on button at bounding box center [116, 104] width 7 height 10
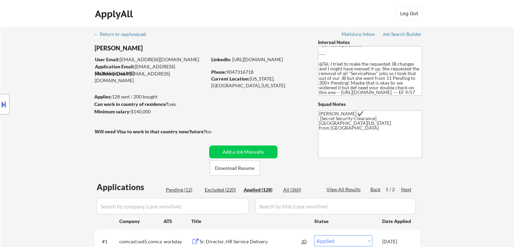
drag, startPoint x: 227, startPoint y: 72, endPoint x: 257, endPoint y: 72, distance: 29.4
click at [257, 72] on div "Phone: 9047316718" at bounding box center [259, 72] width 96 height 7
copy div "9047316718"
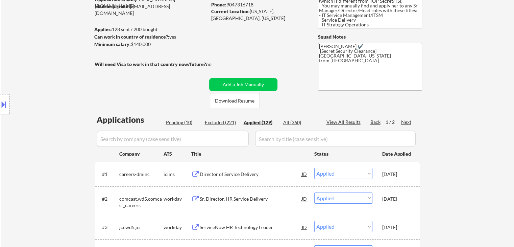
scroll to position [68, 0]
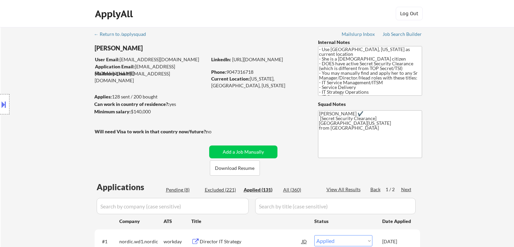
select select ""applied""
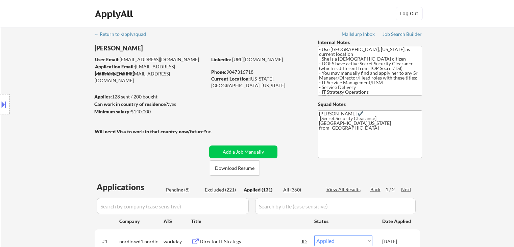
select select ""applied""
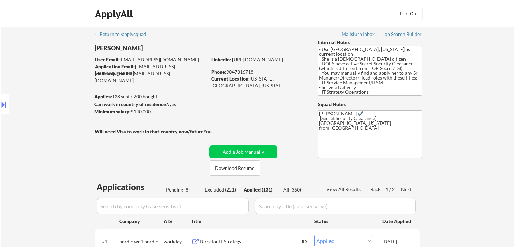
select select ""applied""
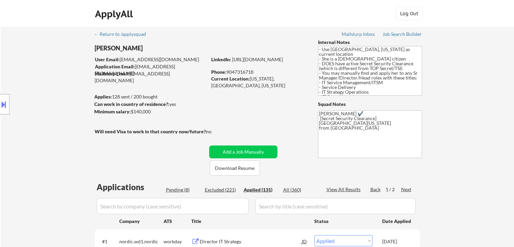
select select ""applied""
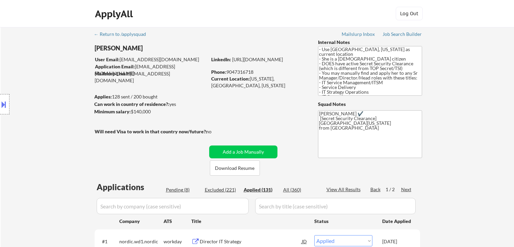
select select ""applied""
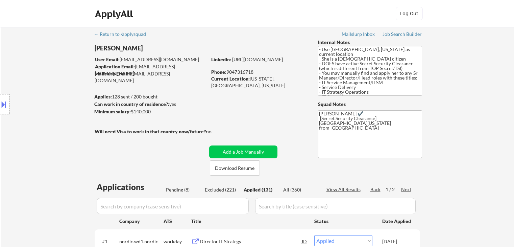
select select ""applied""
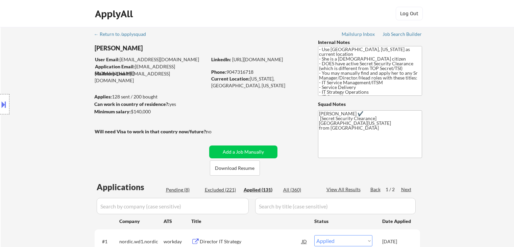
select select ""applied""
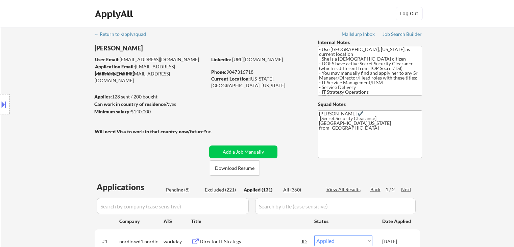
select select ""applied""
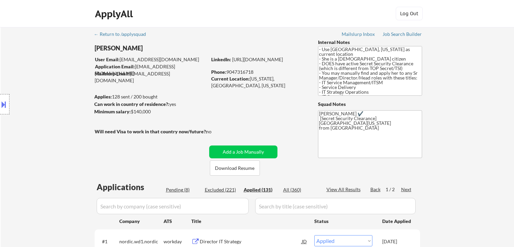
select select ""applied""
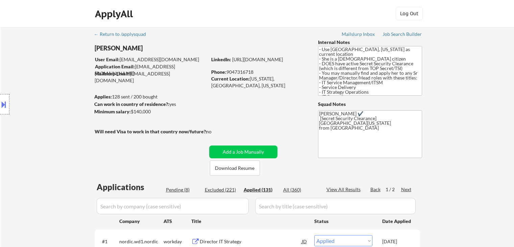
select select ""applied""
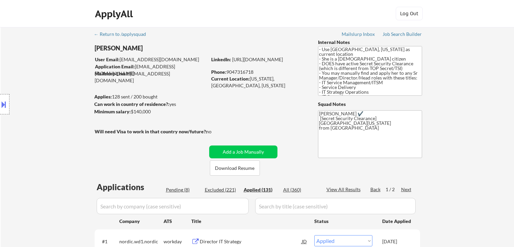
select select ""applied""
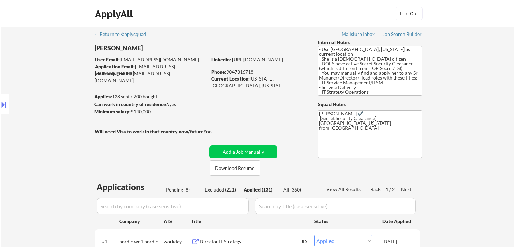
select select ""applied""
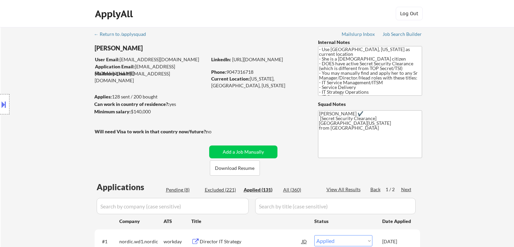
select select ""applied""
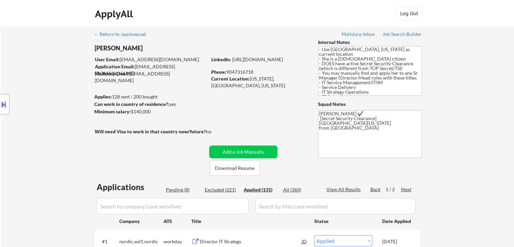
select select ""applied""
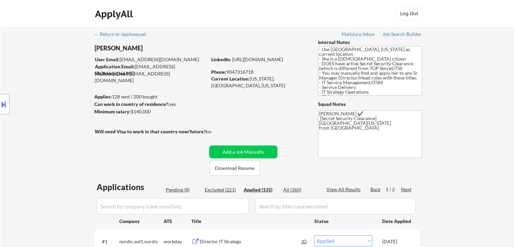
select select ""applied""
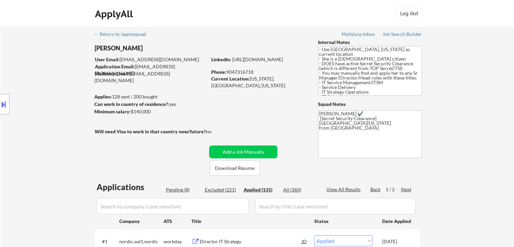
select select ""applied""
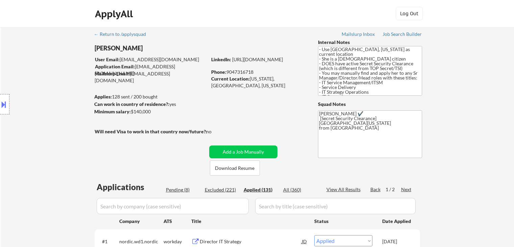
select select ""applied""
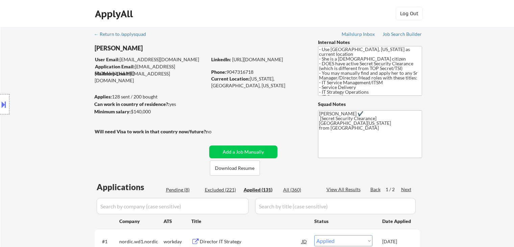
select select ""applied""
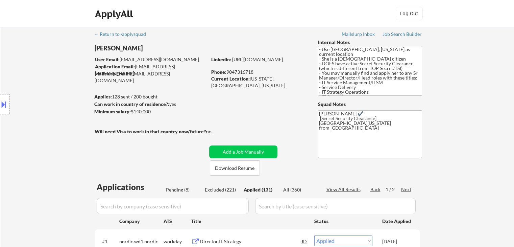
select select ""applied""
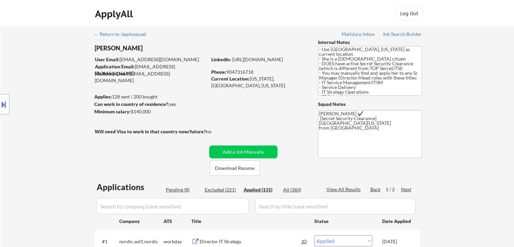
select select ""applied""
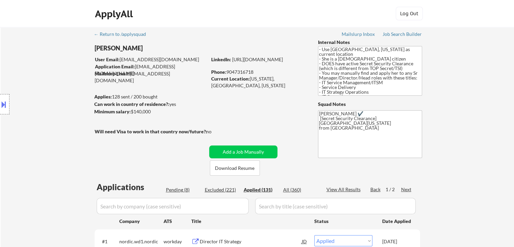
click at [96, 45] on body "← Return to /applysquad Mailslurp Inbox Job Search Builder [PERSON_NAME] User E…" at bounding box center [257, 123] width 514 height 247
click at [95, 47] on div "Location Inclusions:" at bounding box center [60, 104] width 121 height 125
click at [99, 47] on div "Location Inclusions:" at bounding box center [60, 104] width 121 height 125
click at [100, 47] on div "Location Inclusions:" at bounding box center [60, 104] width 121 height 125
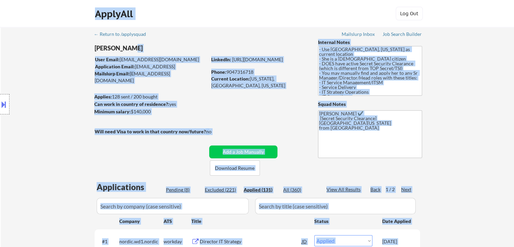
drag, startPoint x: 96, startPoint y: 47, endPoint x: 131, endPoint y: 48, distance: 35.5
click at [129, 48] on body "← Return to /applysquad Mailslurp Inbox Job Search Builder [PERSON_NAME] User E…" at bounding box center [257, 123] width 514 height 247
click at [126, 48] on div "[PERSON_NAME]" at bounding box center [164, 48] width 139 height 8
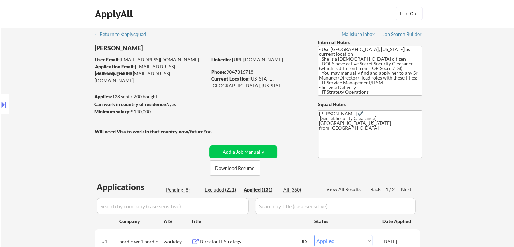
click at [126, 48] on div "[PERSON_NAME]" at bounding box center [164, 48] width 139 height 8
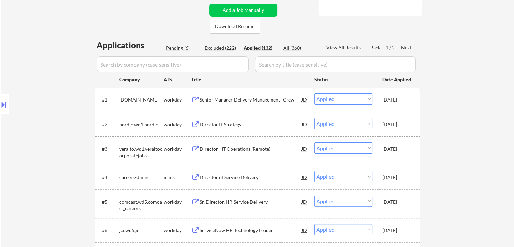
scroll to position [135, 0]
